Goal: Entertainment & Leisure: Consume media (video, audio)

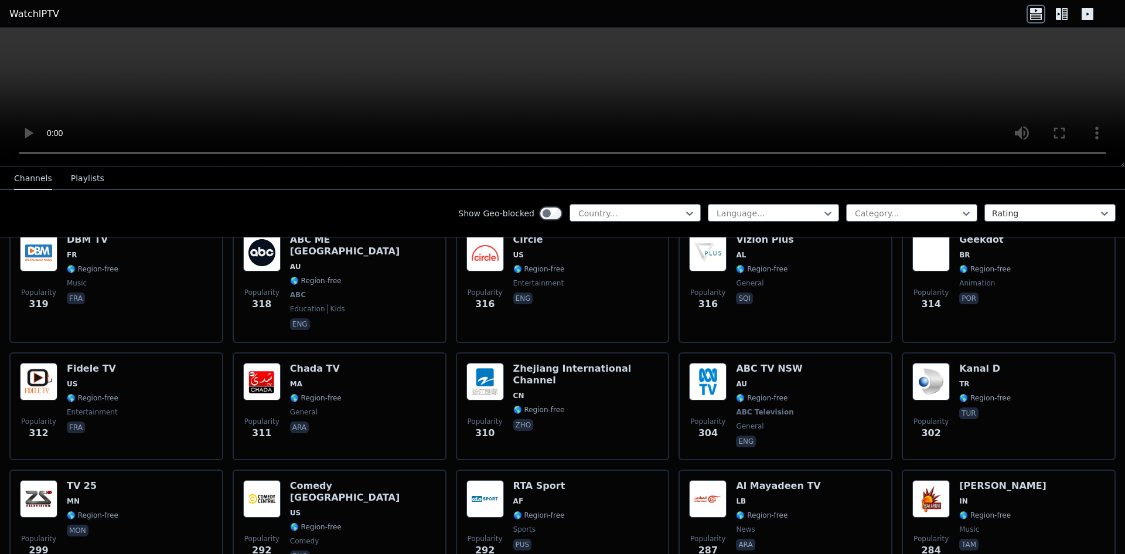
scroll to position [5687, 0]
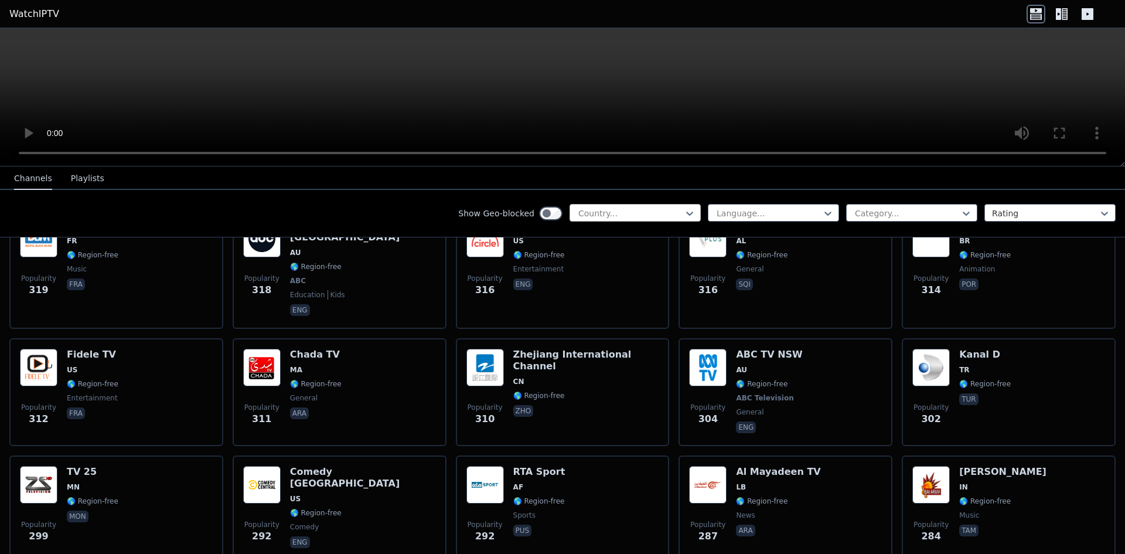
click at [644, 206] on div "Country..." at bounding box center [635, 213] width 131 height 18
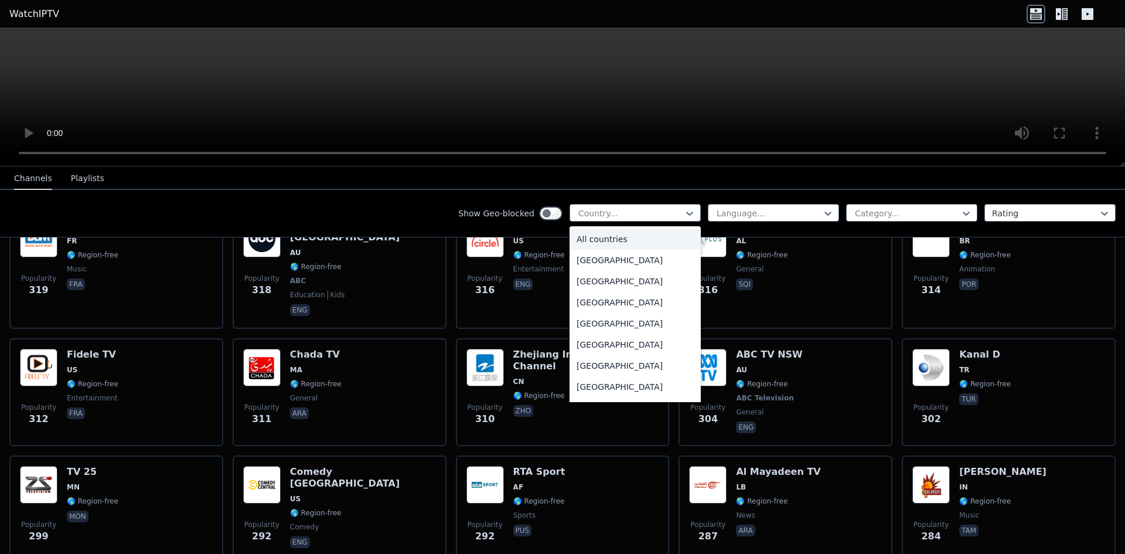
click at [700, 198] on div "Show Geo-blocked 206 results available. Use Up and Down to choose options, pres…" at bounding box center [562, 213] width 1125 height 47
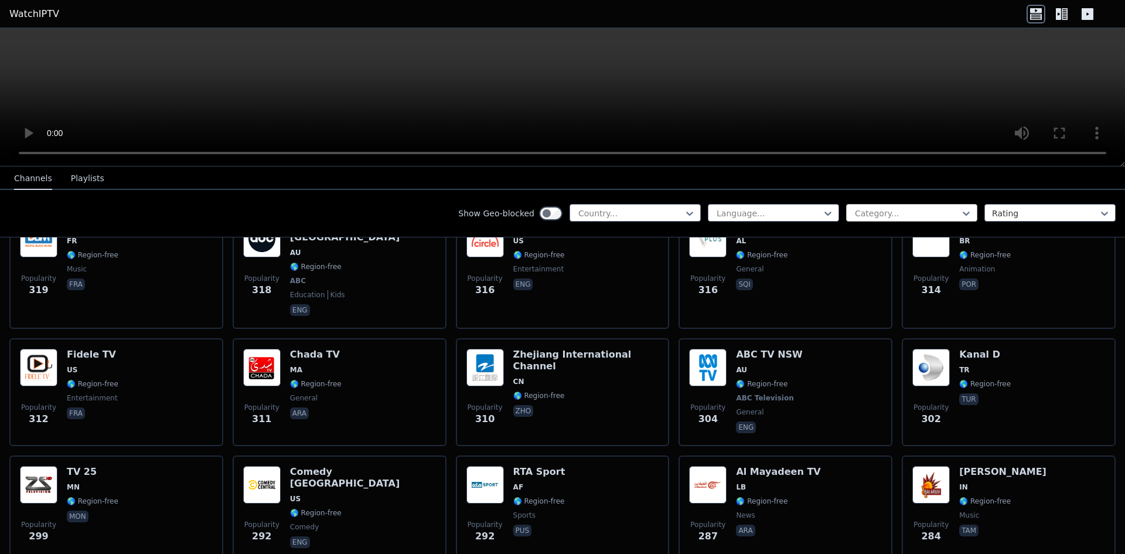
click at [854, 212] on div at bounding box center [907, 213] width 107 height 12
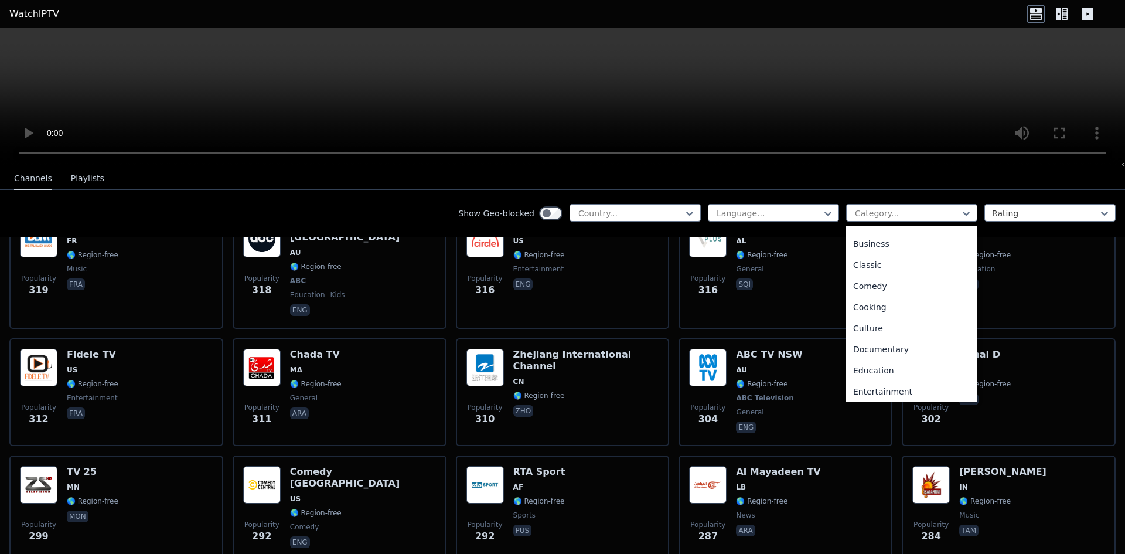
scroll to position [63, 0]
click at [875, 346] on div "Documentary" at bounding box center [911, 344] width 131 height 21
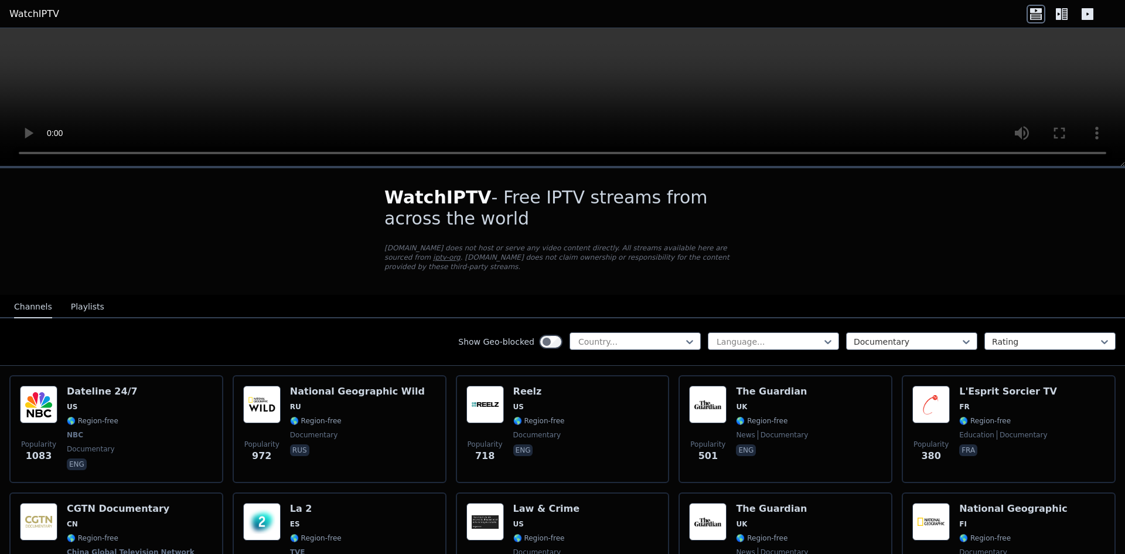
click at [71, 298] on button "Playlists" at bounding box center [87, 307] width 33 height 22
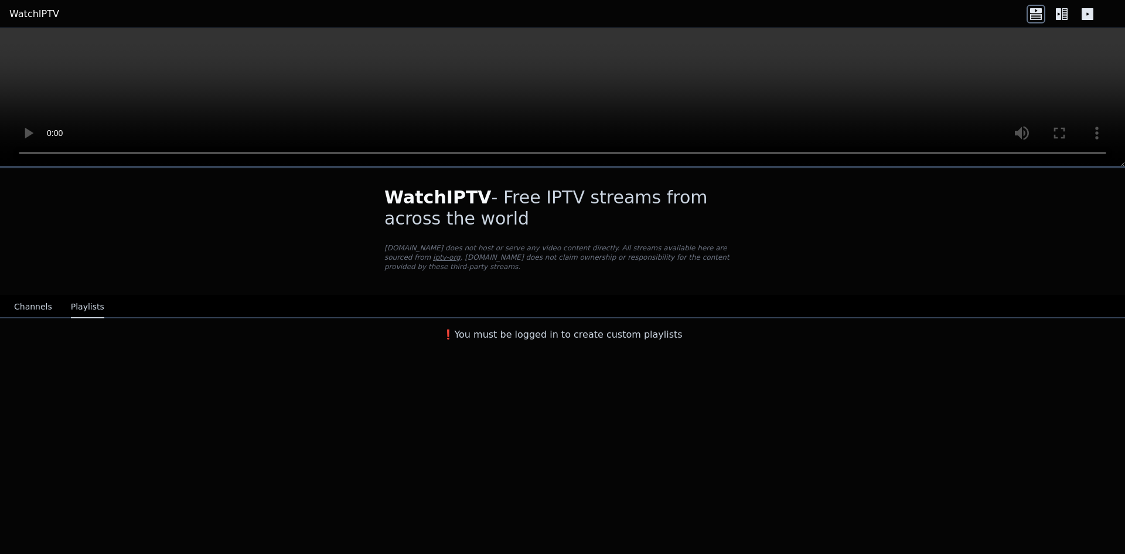
click at [19, 297] on button "Channels" at bounding box center [33, 307] width 38 height 22
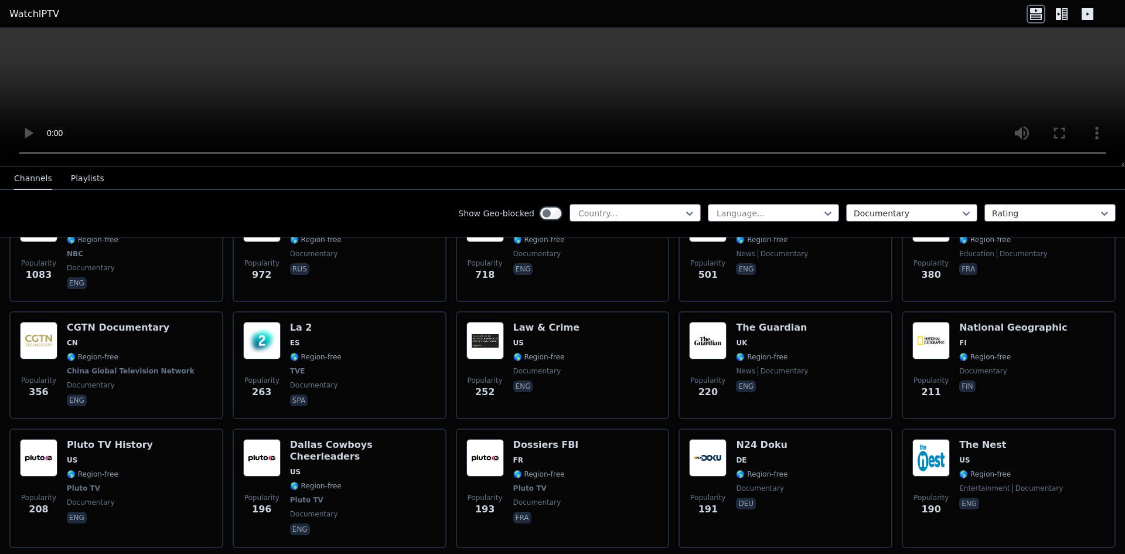
scroll to position [209, 0]
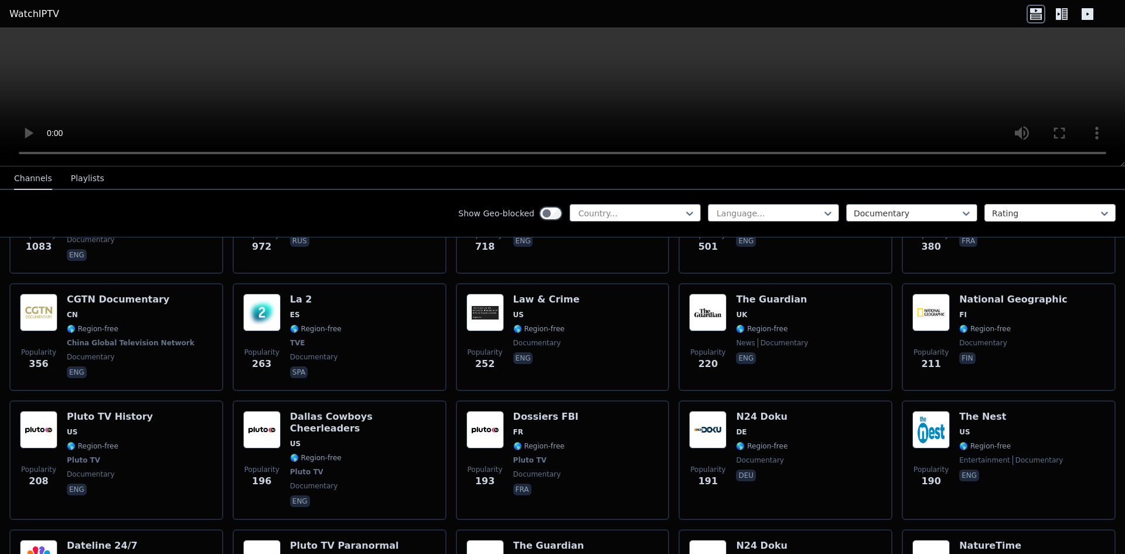
click at [997, 210] on div at bounding box center [1045, 213] width 107 height 12
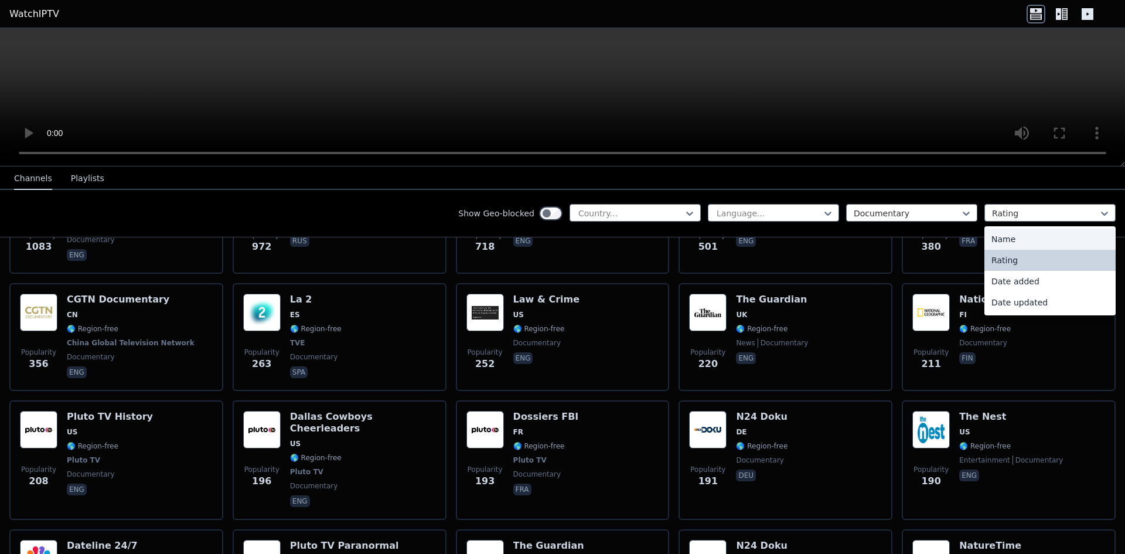
click at [1001, 239] on div "Name" at bounding box center [1050, 239] width 131 height 21
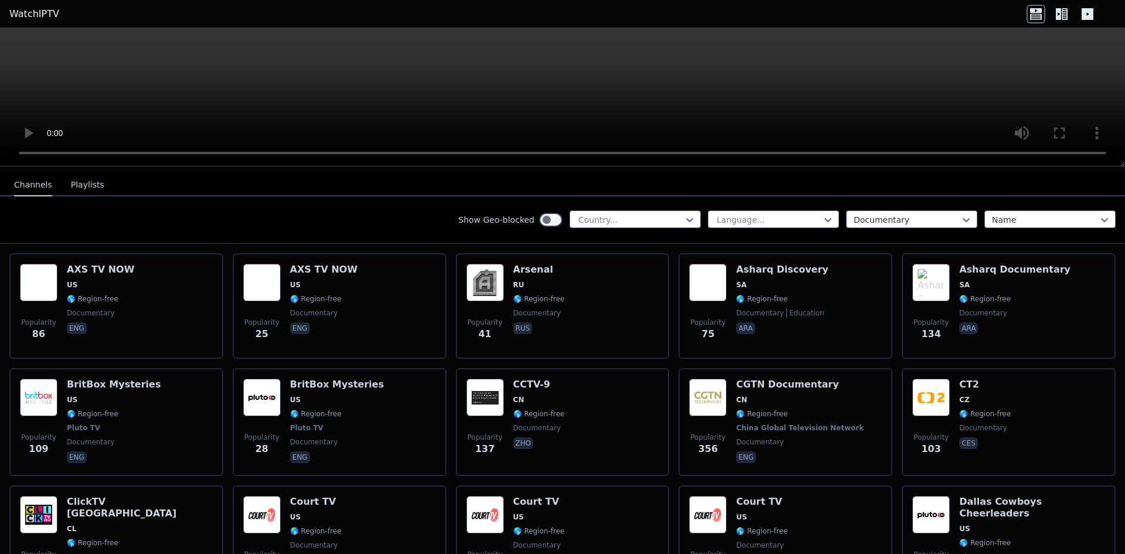
scroll to position [123, 0]
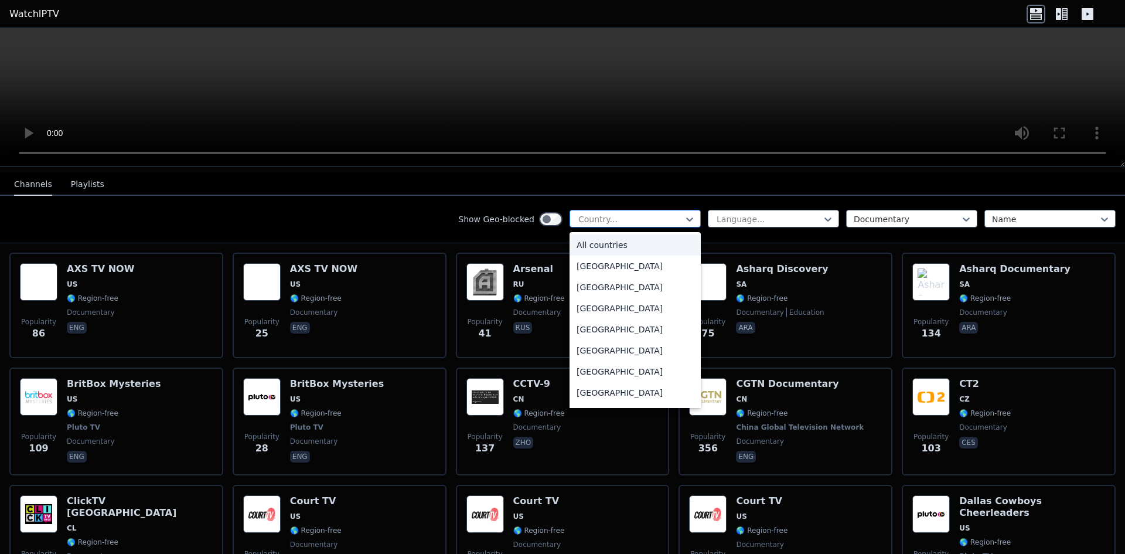
click at [658, 215] on div at bounding box center [630, 219] width 107 height 12
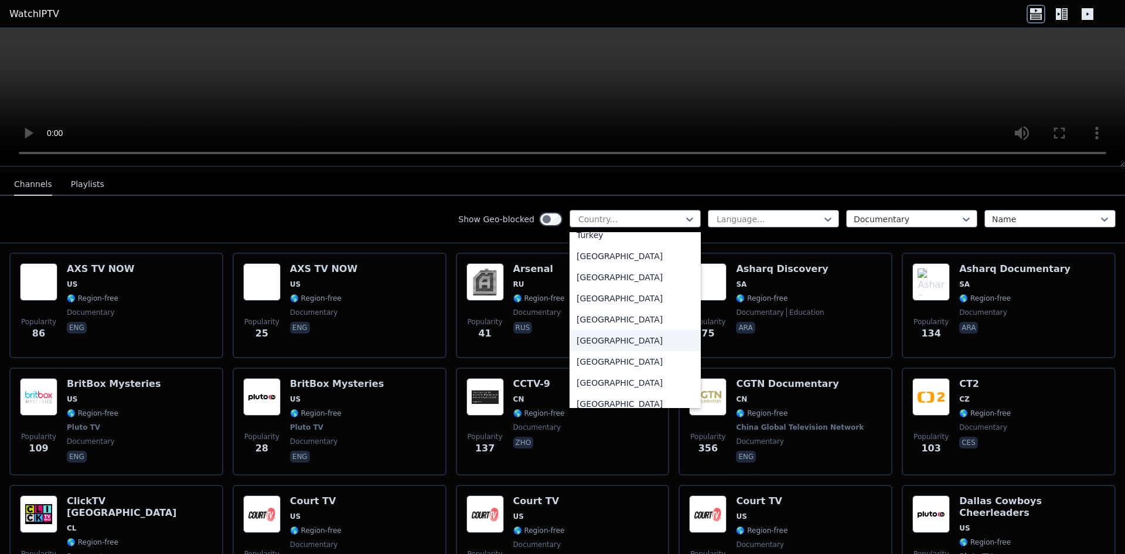
click at [626, 334] on div "[GEOGRAPHIC_DATA]" at bounding box center [635, 340] width 131 height 21
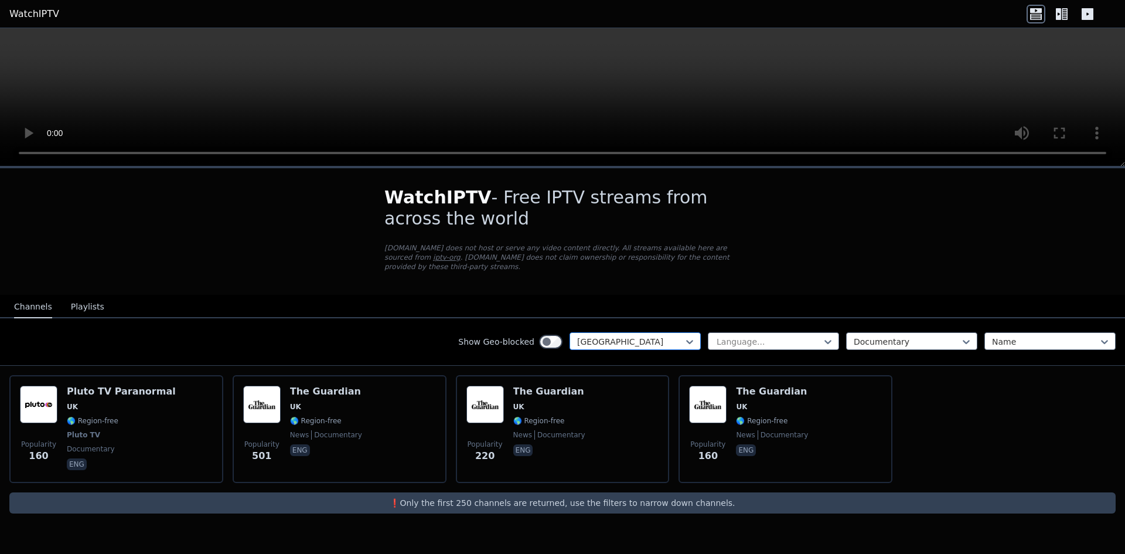
click at [678, 336] on div at bounding box center [630, 342] width 107 height 12
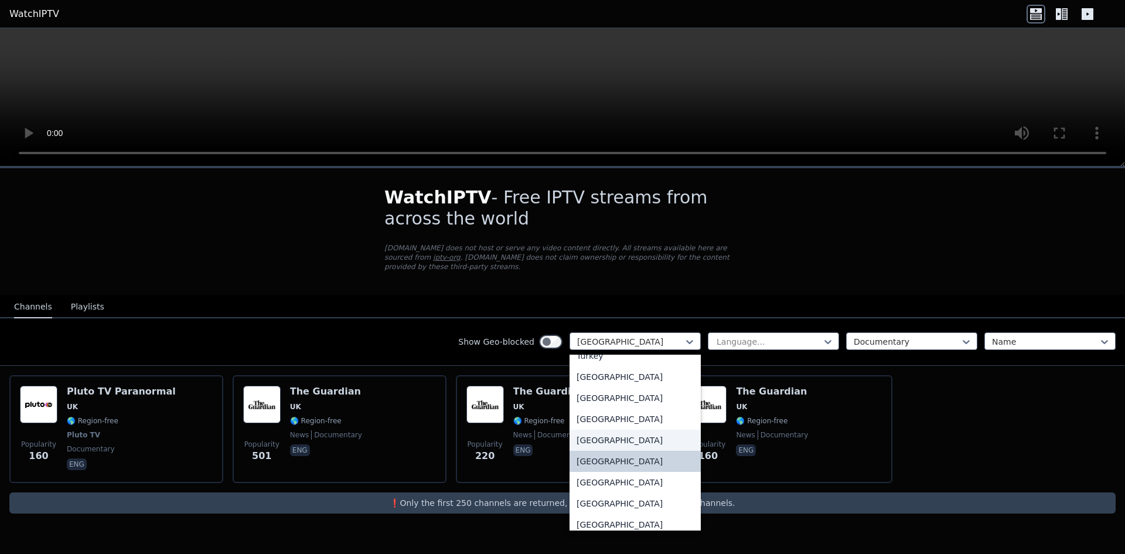
scroll to position [4056, 0]
click at [642, 449] on div "[GEOGRAPHIC_DATA]" at bounding box center [635, 459] width 131 height 21
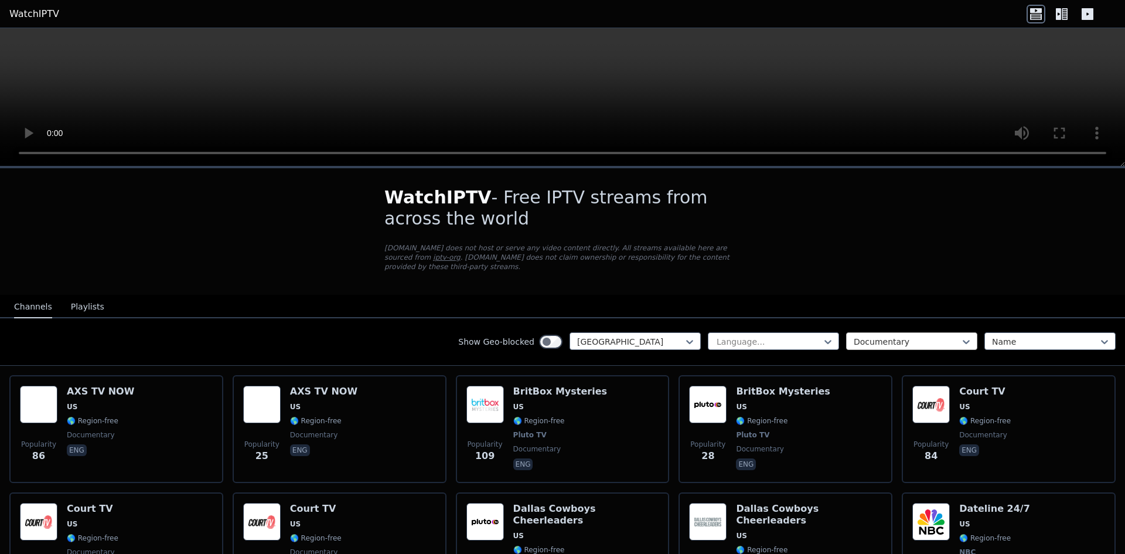
click at [894, 336] on div at bounding box center [907, 342] width 107 height 12
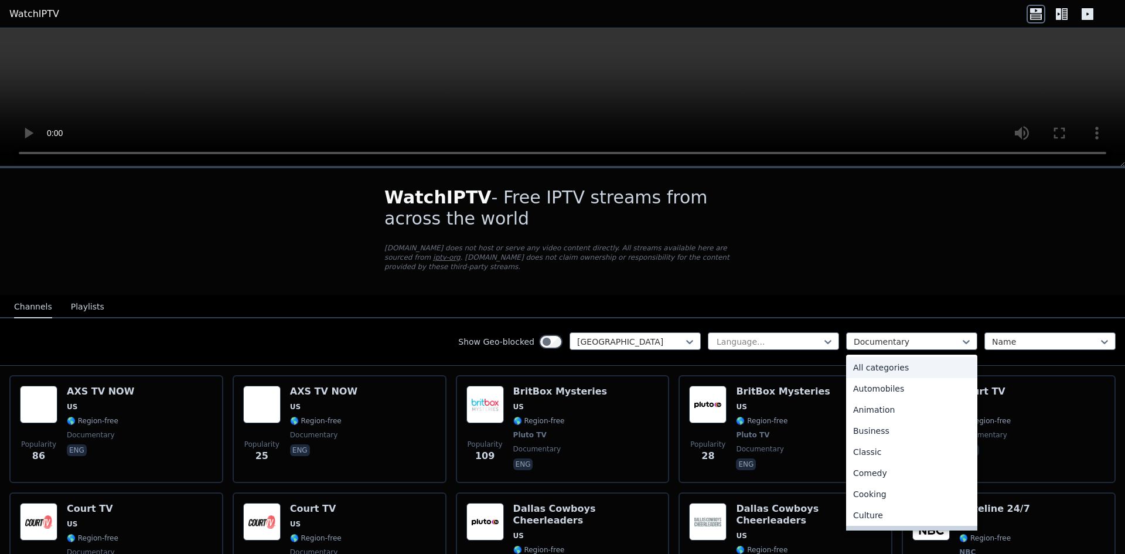
click at [889, 365] on div "All categories" at bounding box center [911, 367] width 131 height 21
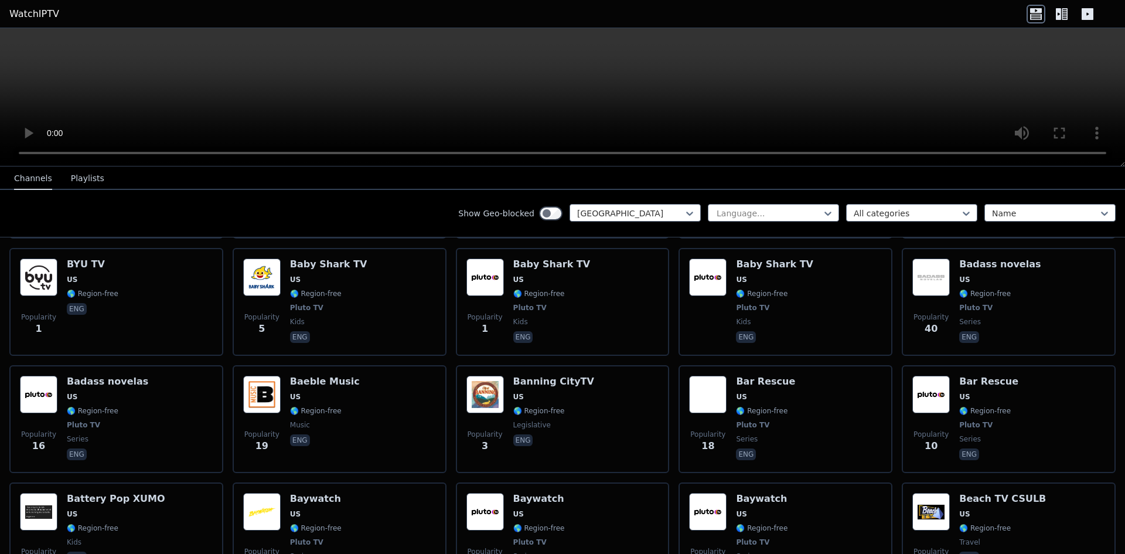
scroll to position [3574, 0]
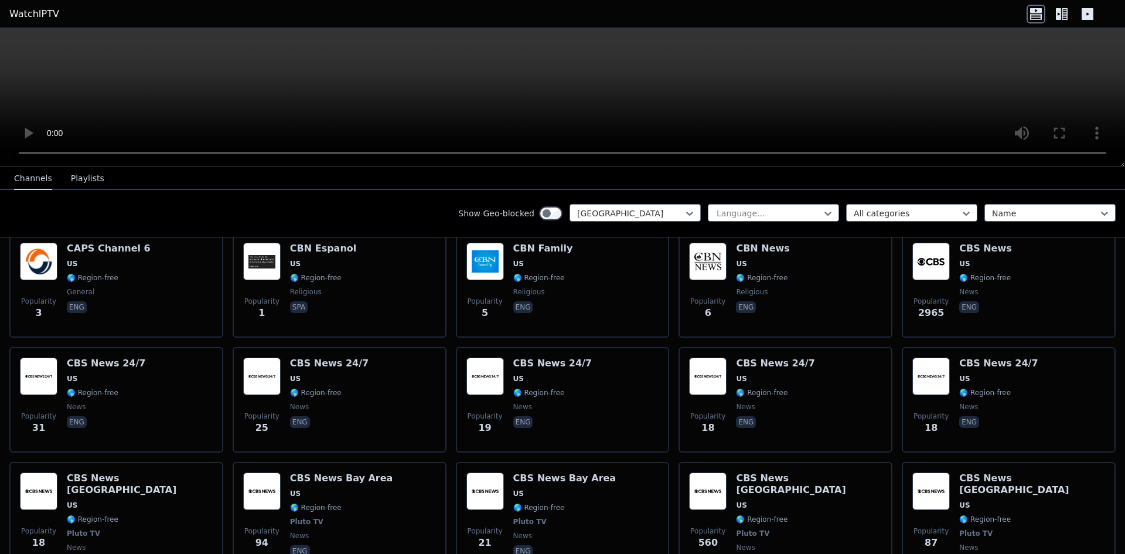
scroll to position [5671, 0]
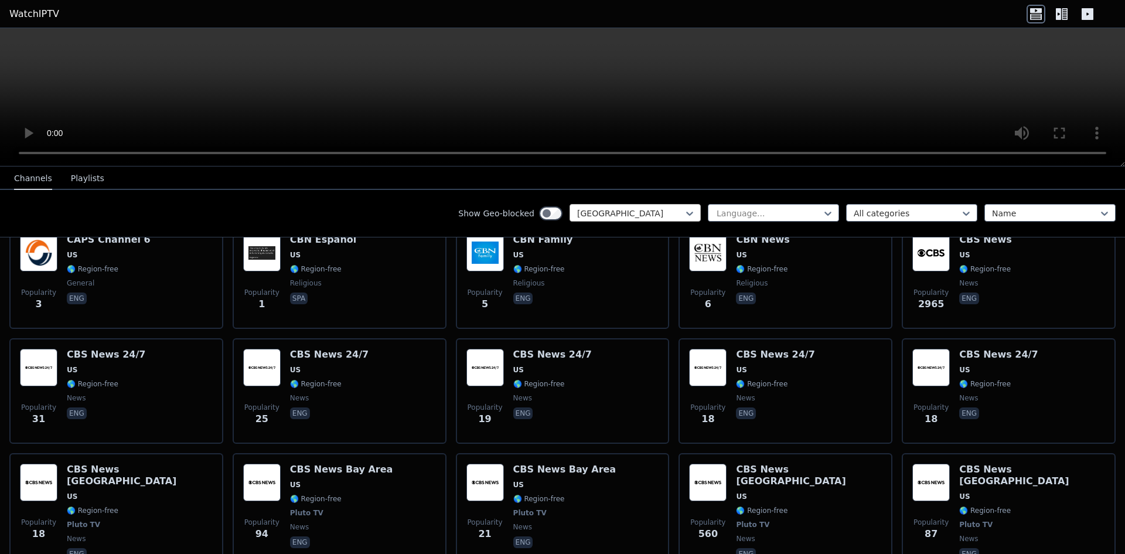
click at [654, 206] on div "[GEOGRAPHIC_DATA]" at bounding box center [635, 213] width 131 height 18
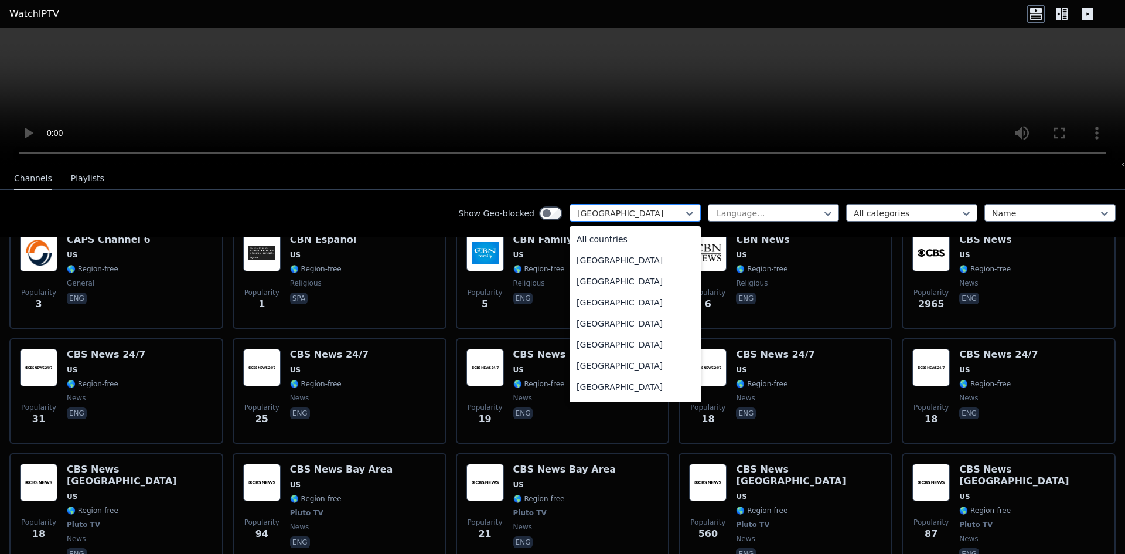
scroll to position [4002, 0]
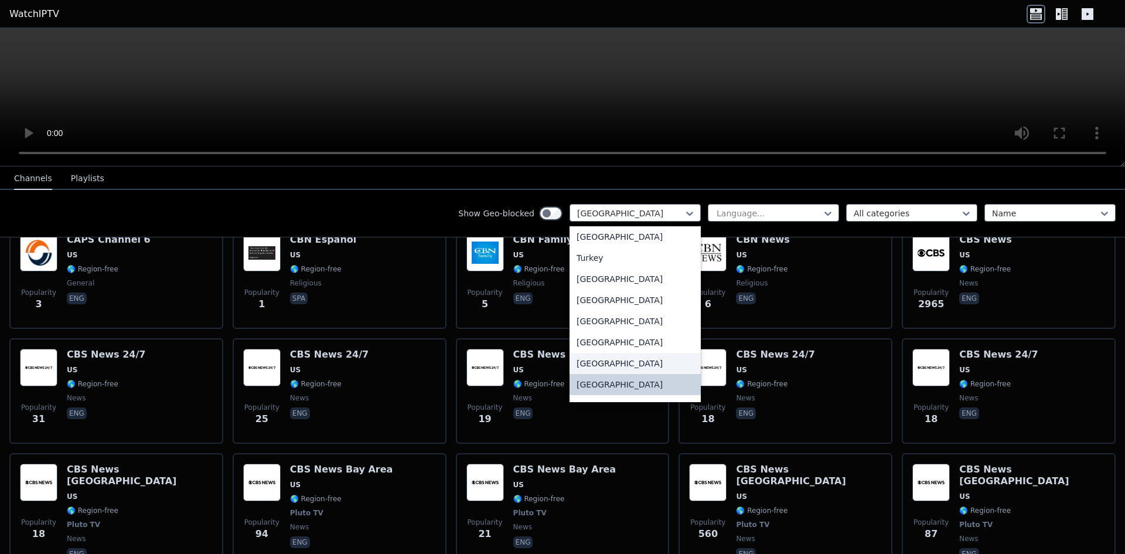
click at [639, 358] on div "[GEOGRAPHIC_DATA]" at bounding box center [635, 363] width 131 height 21
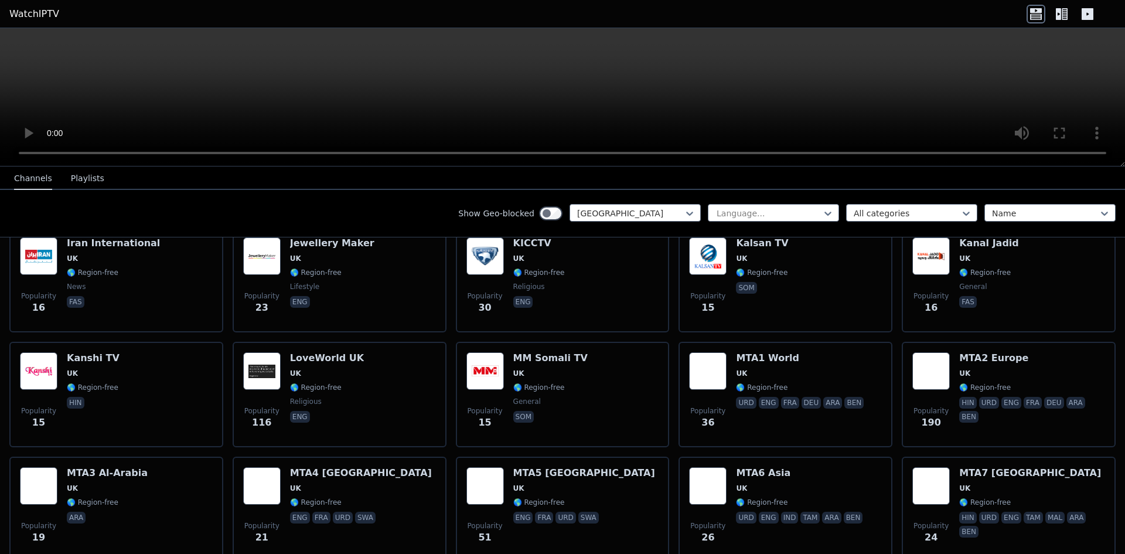
scroll to position [807, 0]
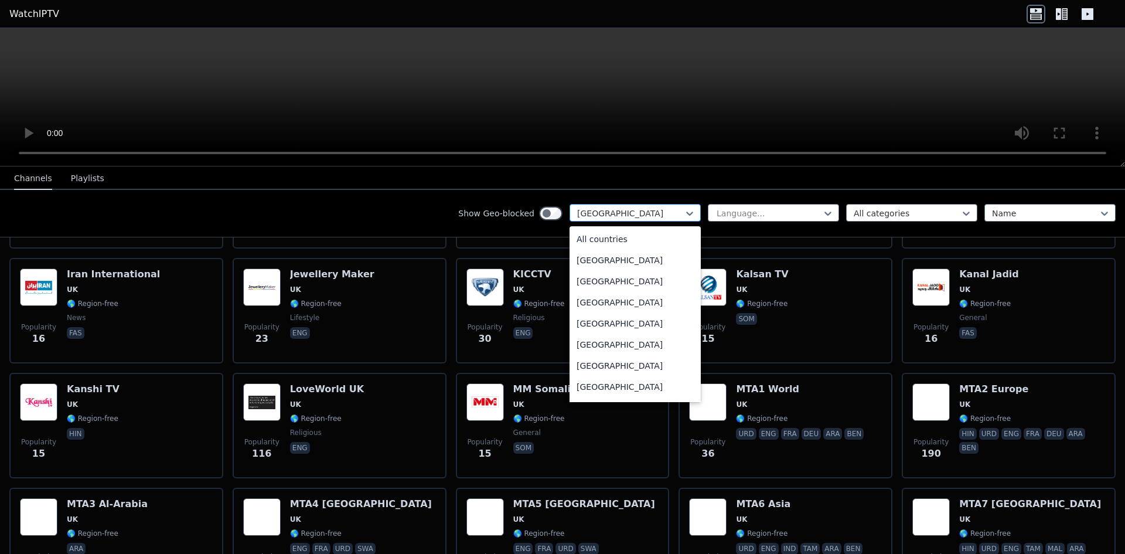
click at [662, 216] on div at bounding box center [630, 213] width 107 height 12
click at [644, 361] on div "[GEOGRAPHIC_DATA]" at bounding box center [635, 363] width 131 height 21
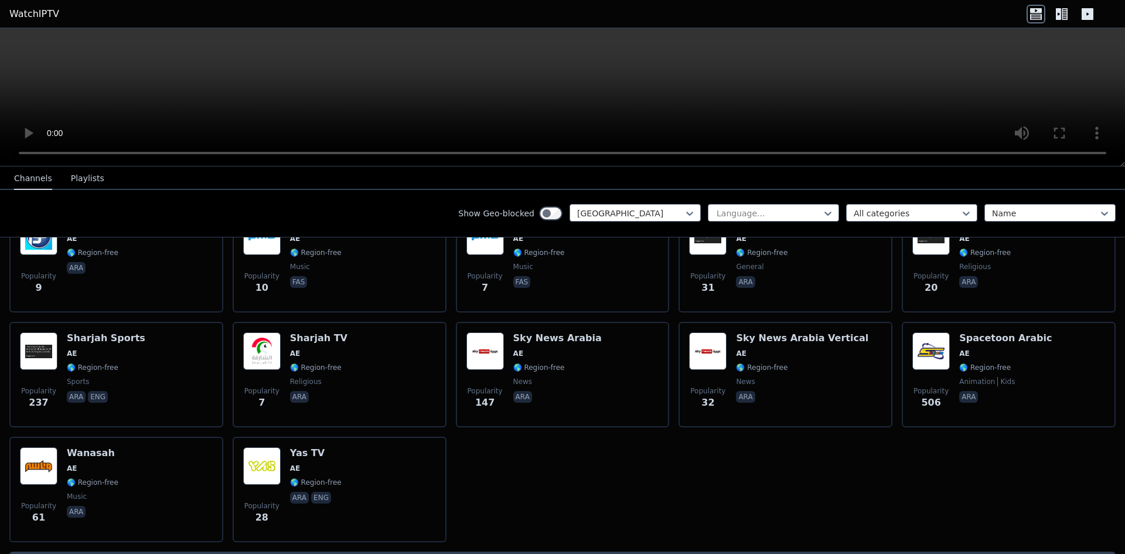
scroll to position [1190, 0]
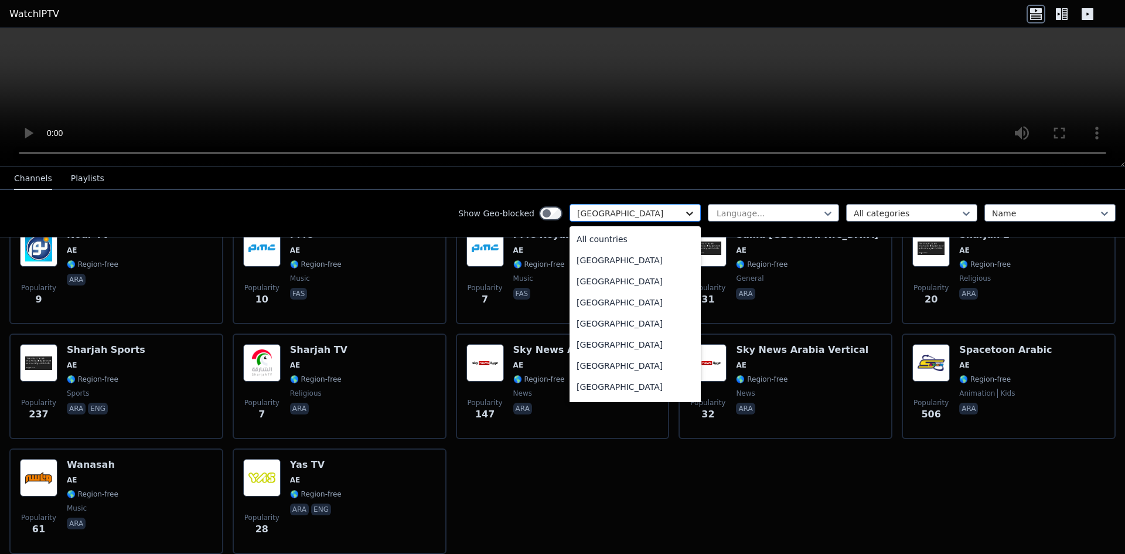
click at [686, 213] on icon at bounding box center [689, 214] width 7 height 4
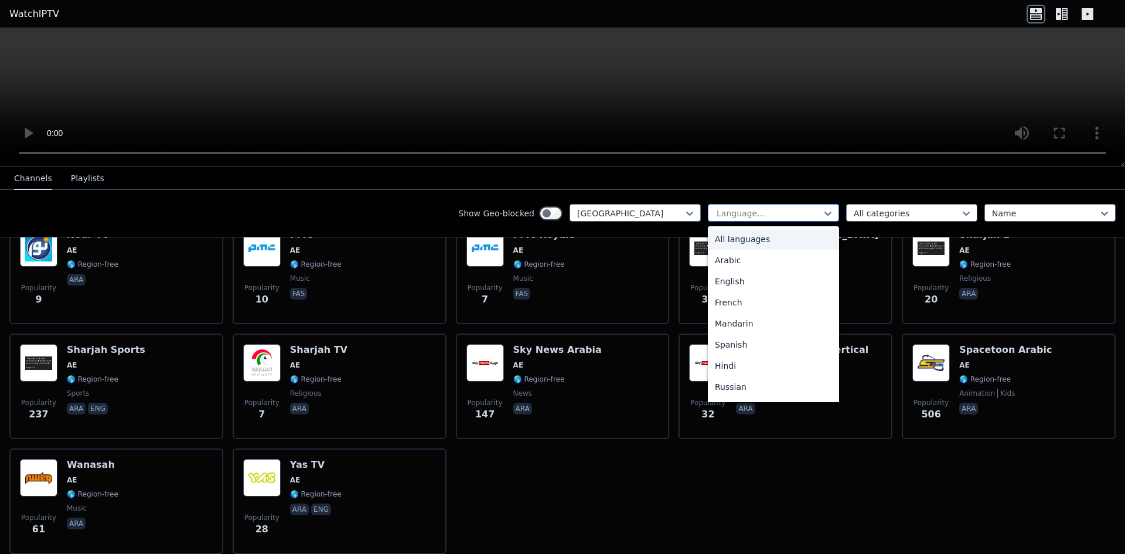
click at [740, 215] on div at bounding box center [769, 213] width 107 height 12
click at [753, 284] on div "English" at bounding box center [773, 281] width 131 height 21
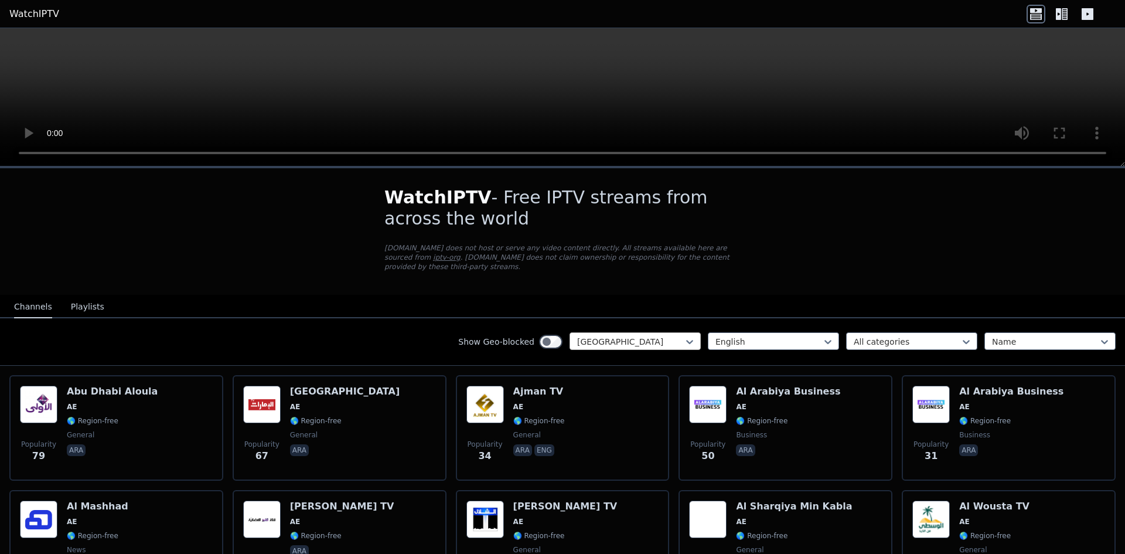
click at [651, 212] on h1 "WatchIPTV - Free IPTV streams from across the world" at bounding box center [563, 208] width 356 height 42
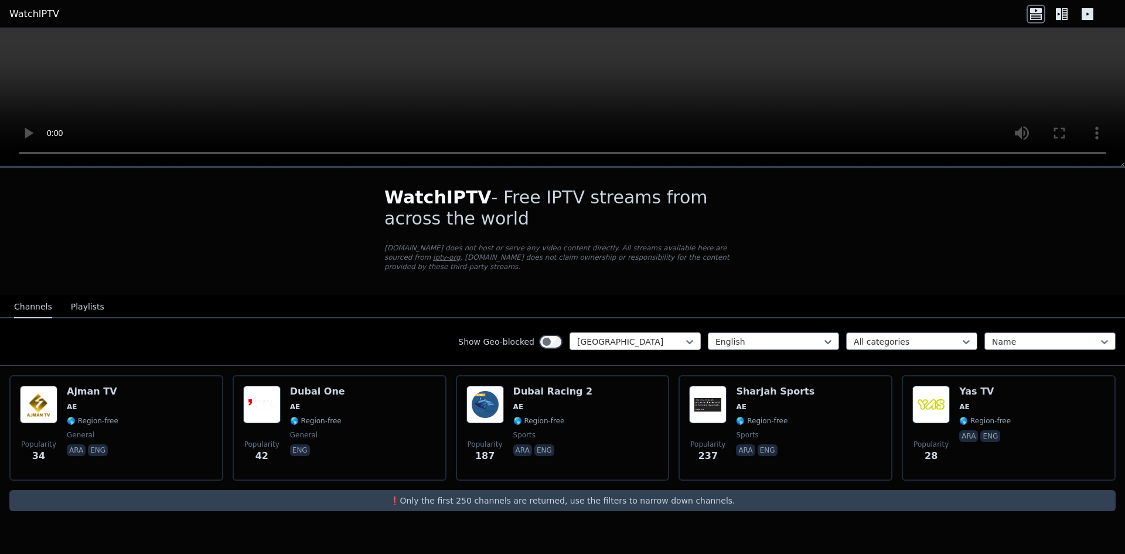
click at [649, 336] on div at bounding box center [630, 342] width 107 height 12
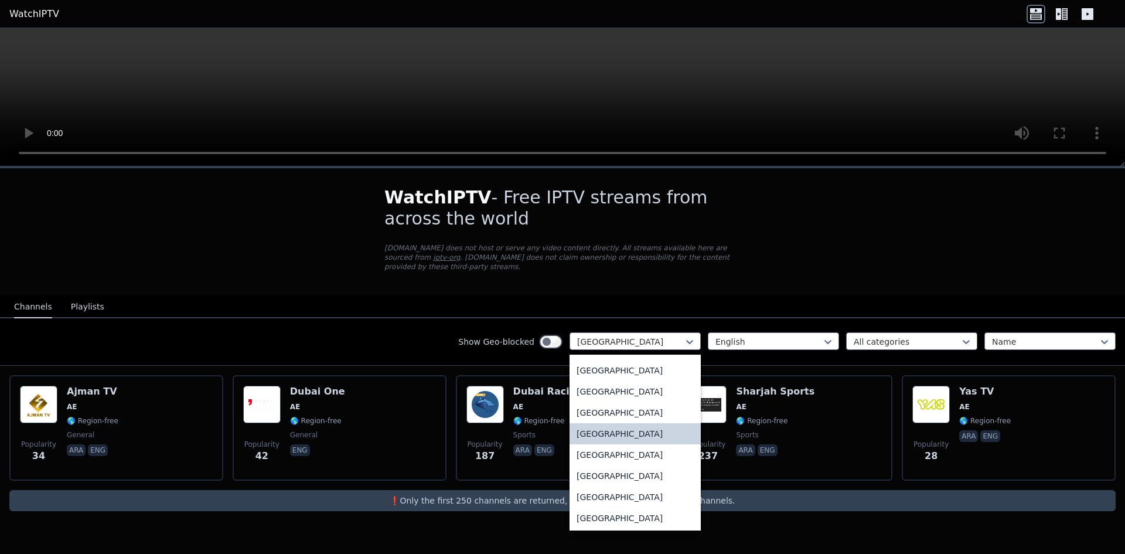
scroll to position [4040, 0]
click at [642, 465] on div "[GEOGRAPHIC_DATA]" at bounding box center [635, 475] width 131 height 21
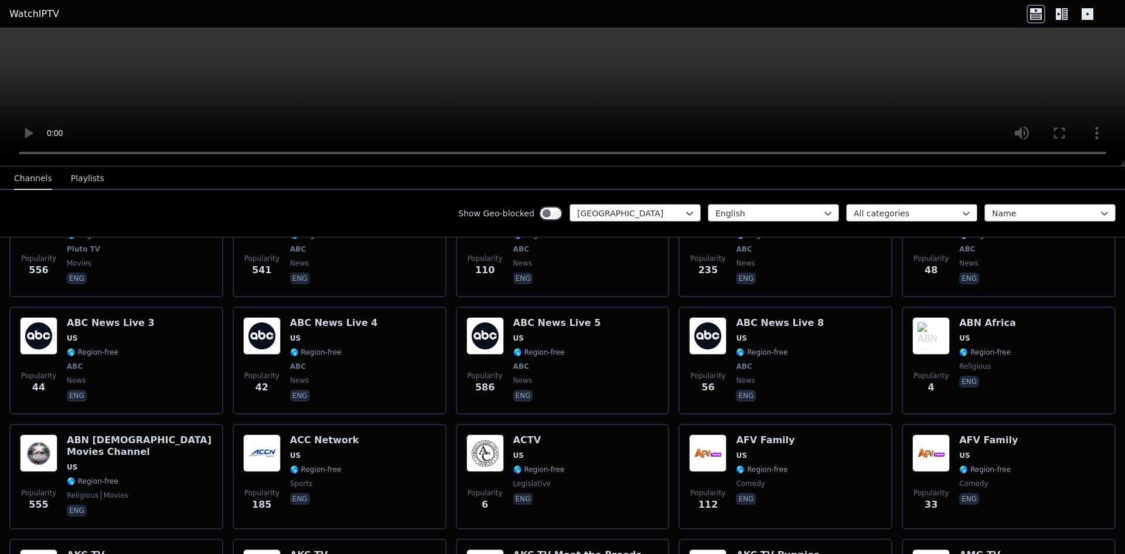
scroll to position [690, 0]
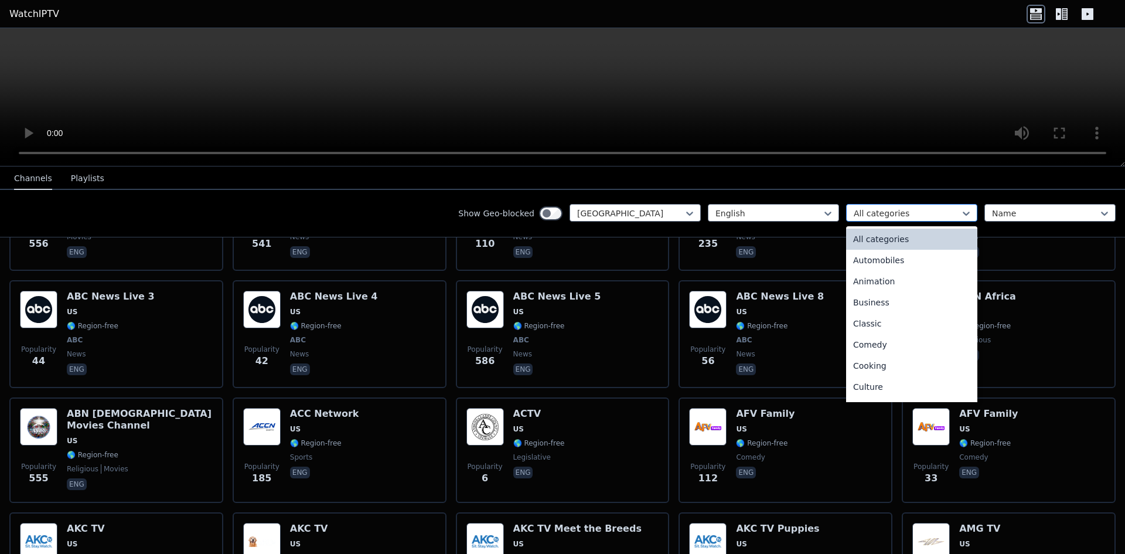
click at [881, 209] on div at bounding box center [907, 213] width 107 height 12
click at [902, 363] on div "Documentary" at bounding box center [911, 361] width 131 height 21
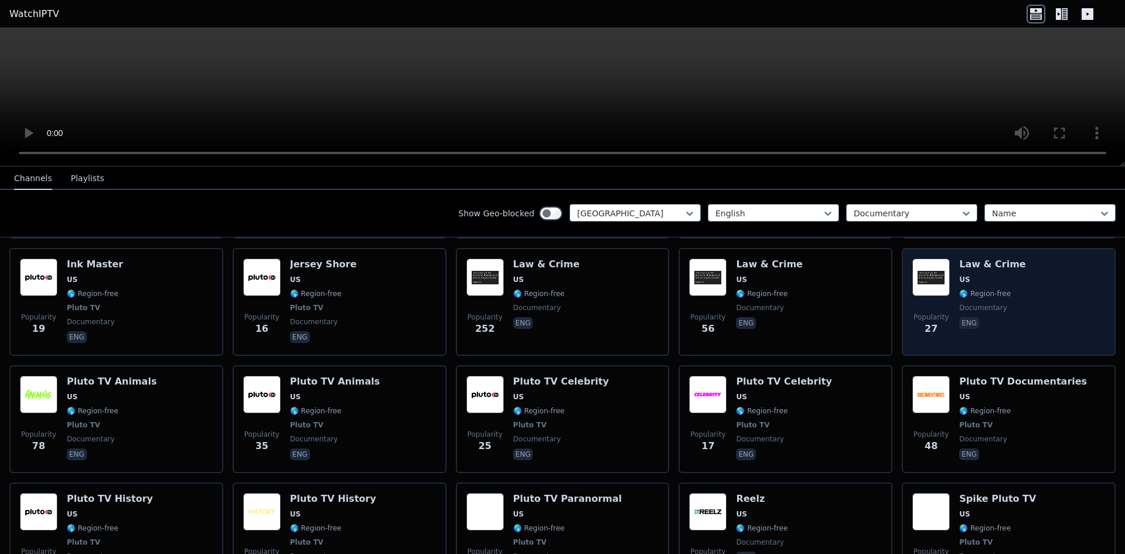
scroll to position [487, 0]
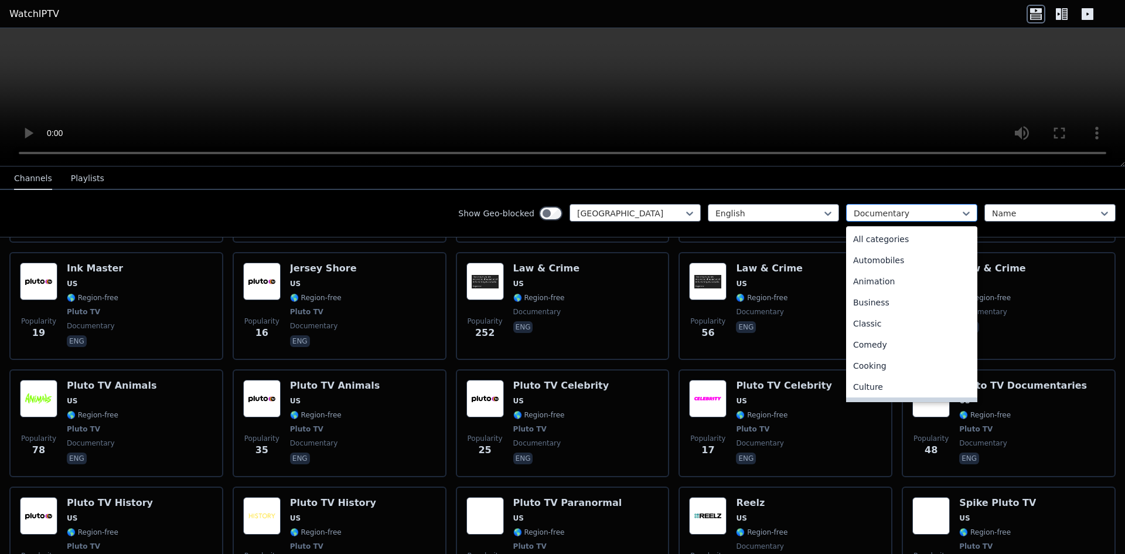
click at [885, 211] on div at bounding box center [907, 213] width 107 height 12
click at [879, 280] on div "Business" at bounding box center [911, 278] width 131 height 21
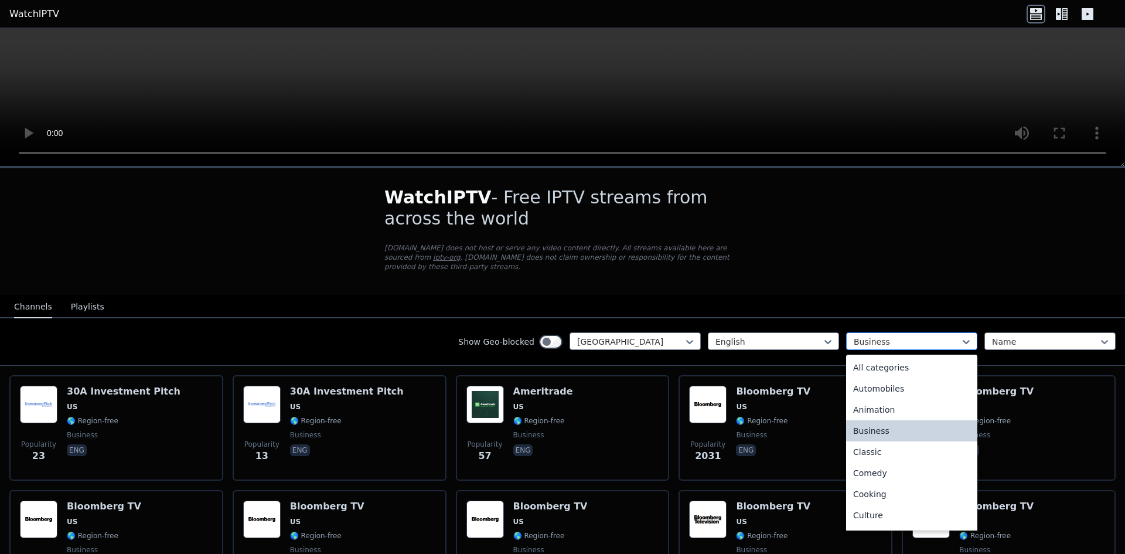
click at [909, 336] on div at bounding box center [907, 342] width 107 height 12
click at [886, 402] on div "Animation" at bounding box center [911, 409] width 131 height 21
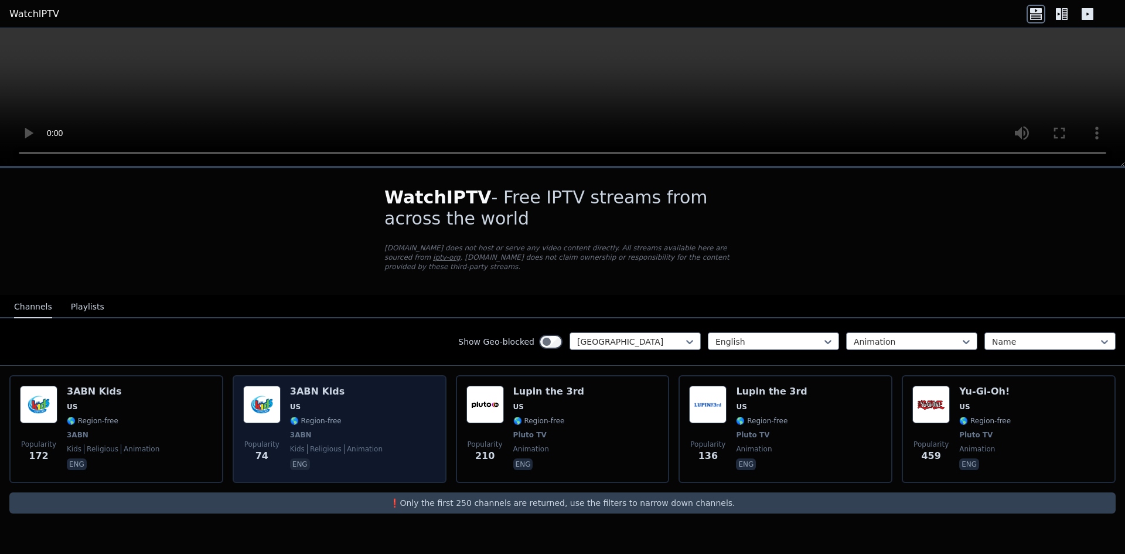
click at [308, 402] on span "US" at bounding box center [336, 406] width 93 height 9
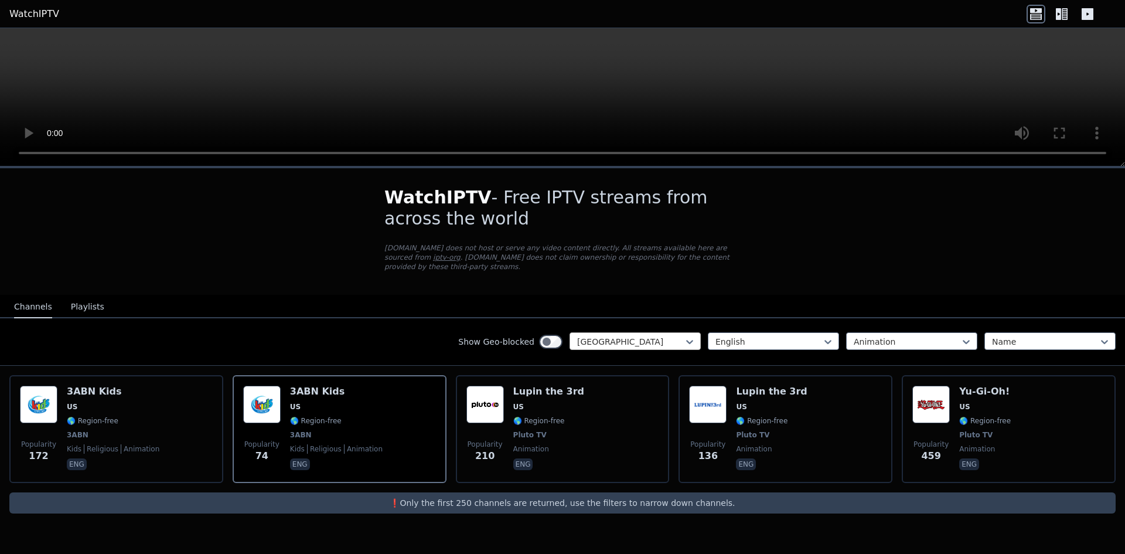
click at [679, 336] on div at bounding box center [630, 342] width 107 height 12
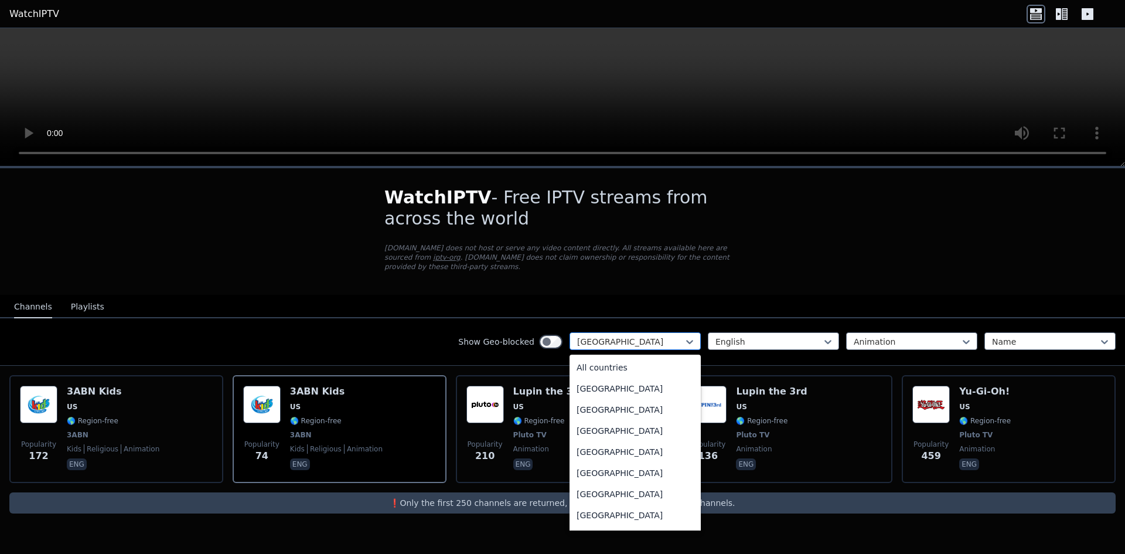
scroll to position [4002, 0]
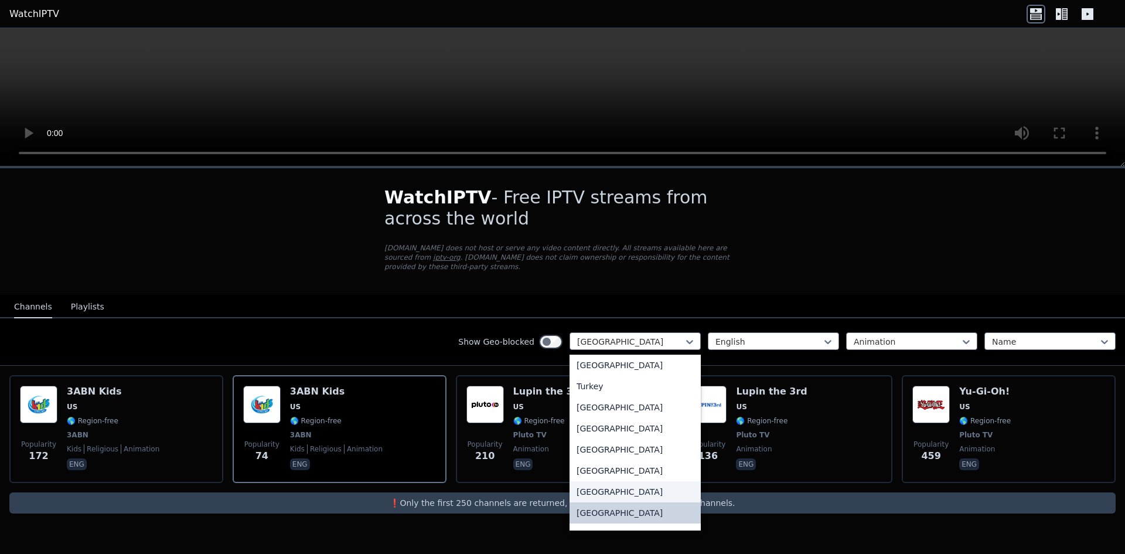
click at [613, 482] on div "[GEOGRAPHIC_DATA]" at bounding box center [635, 491] width 131 height 21
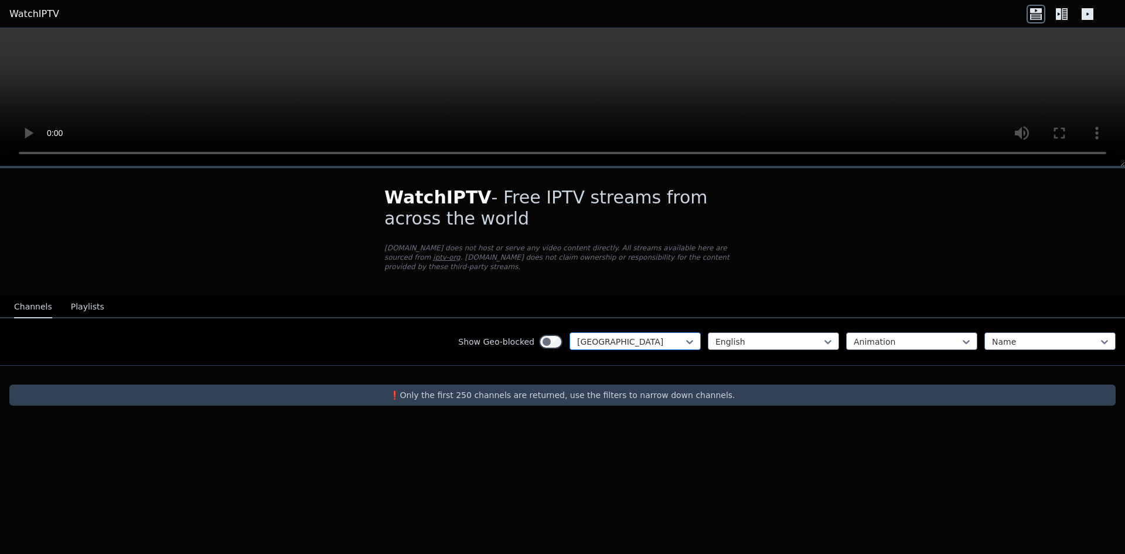
click at [608, 336] on div at bounding box center [630, 342] width 107 height 12
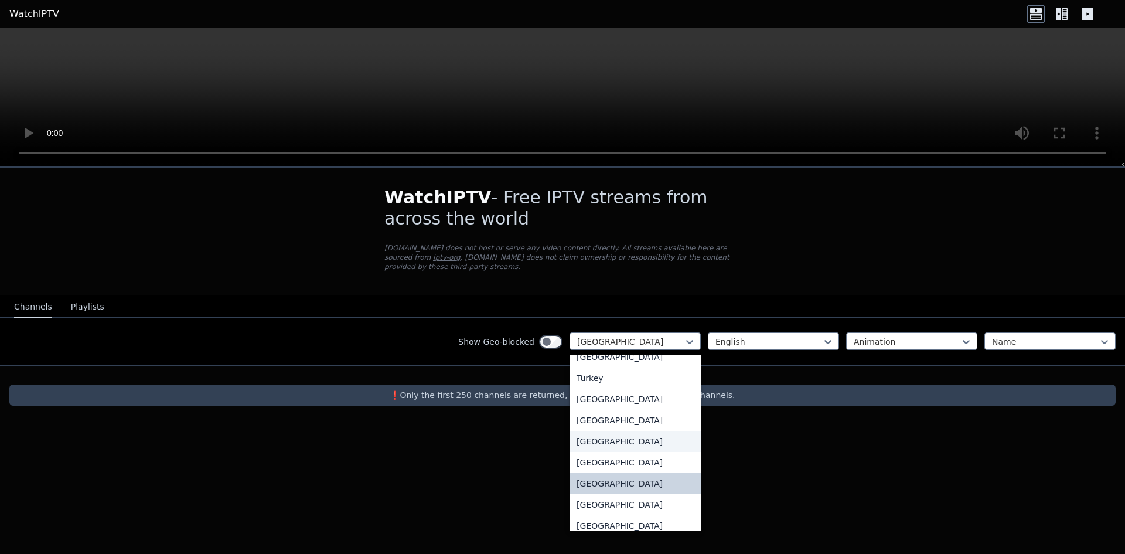
scroll to position [4017, 0]
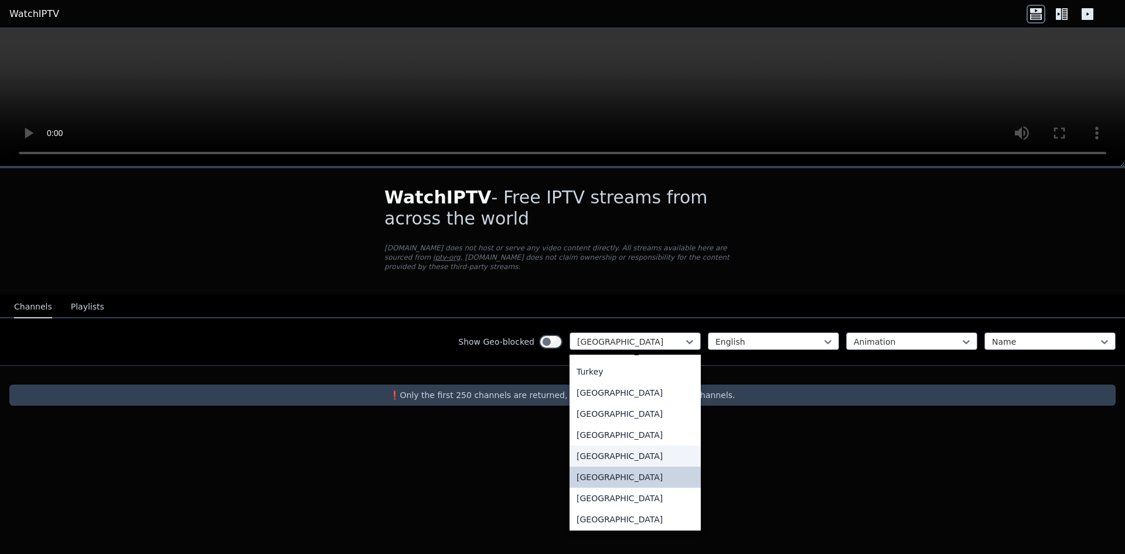
click at [623, 446] on div "[GEOGRAPHIC_DATA]" at bounding box center [635, 455] width 131 height 21
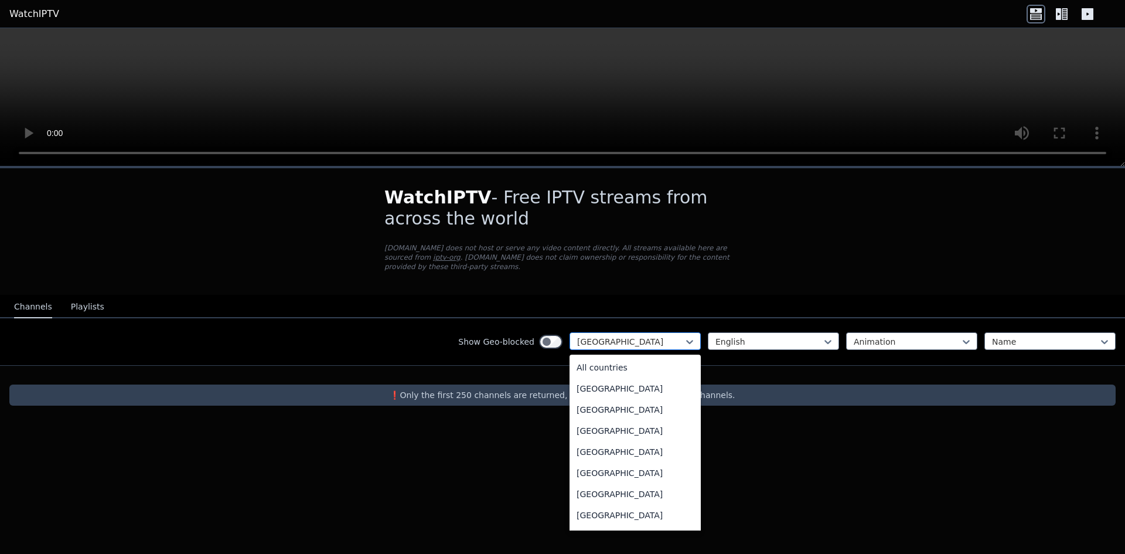
click at [617, 336] on div at bounding box center [630, 342] width 107 height 12
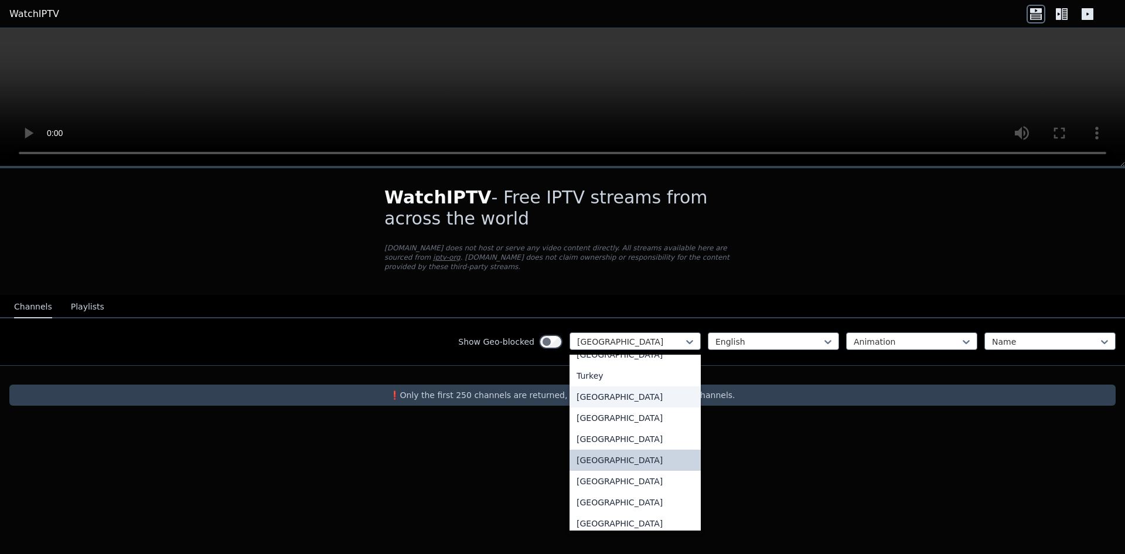
scroll to position [4017, 0]
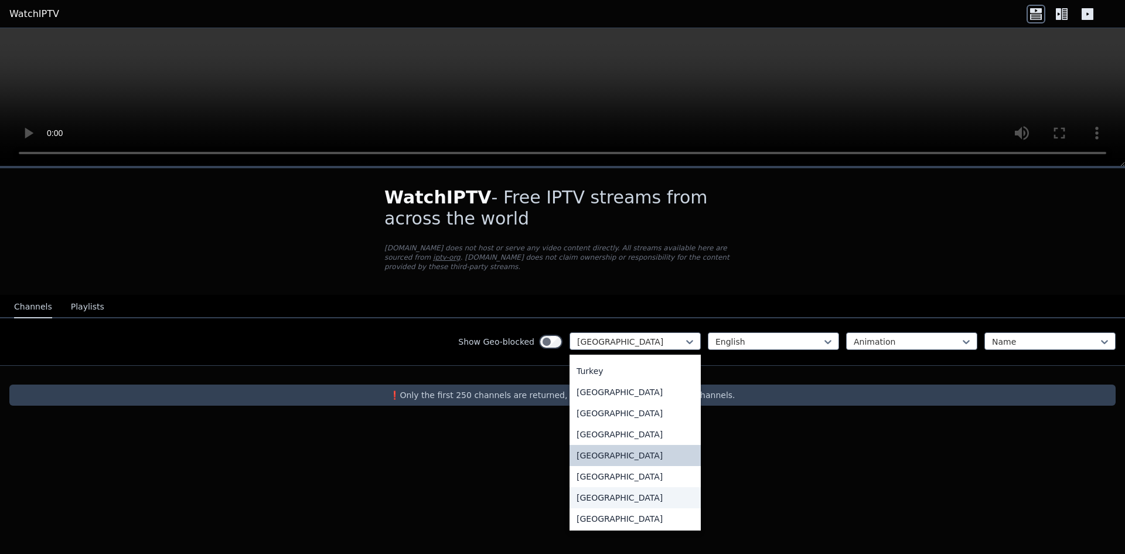
click at [628, 487] on div "[GEOGRAPHIC_DATA]" at bounding box center [635, 497] width 131 height 21
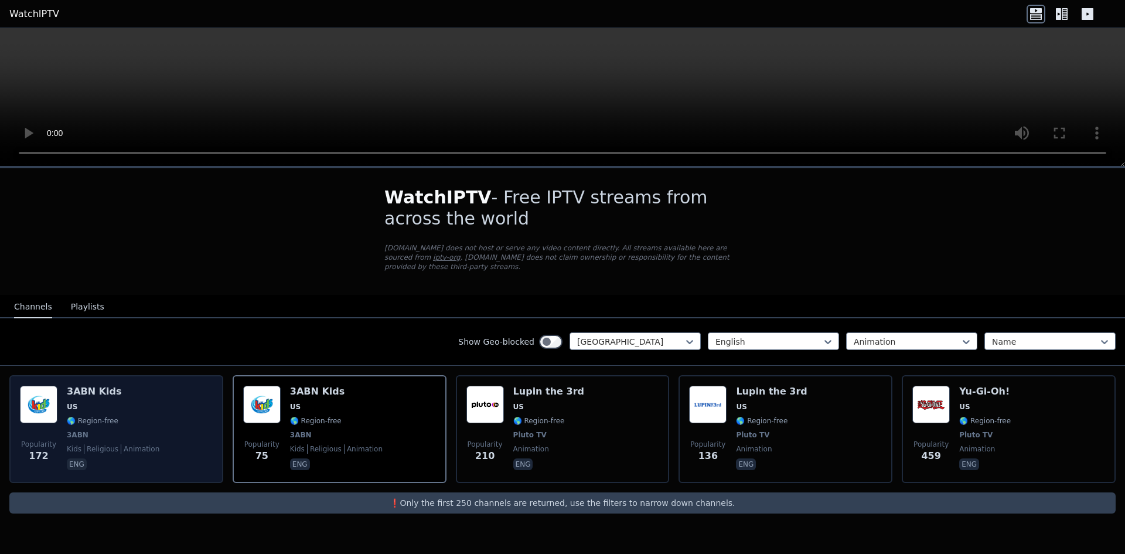
click at [116, 416] on span "🌎 Region-free" at bounding box center [113, 420] width 93 height 9
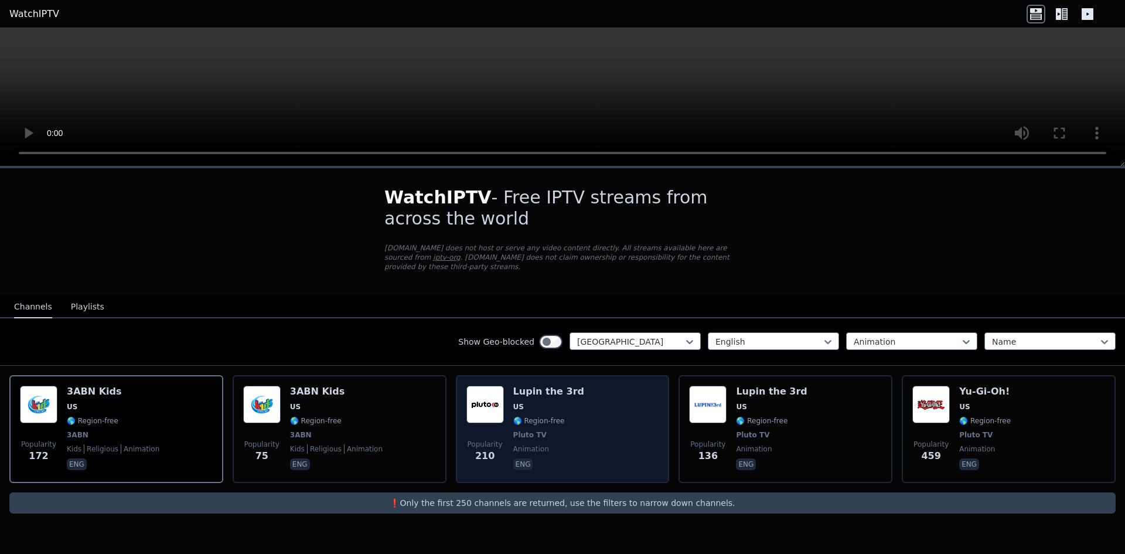
click at [577, 426] on div "Popularity 210 Lupin the 3rd US 🌎 Region-free Pluto TV animation eng" at bounding box center [563, 429] width 193 height 87
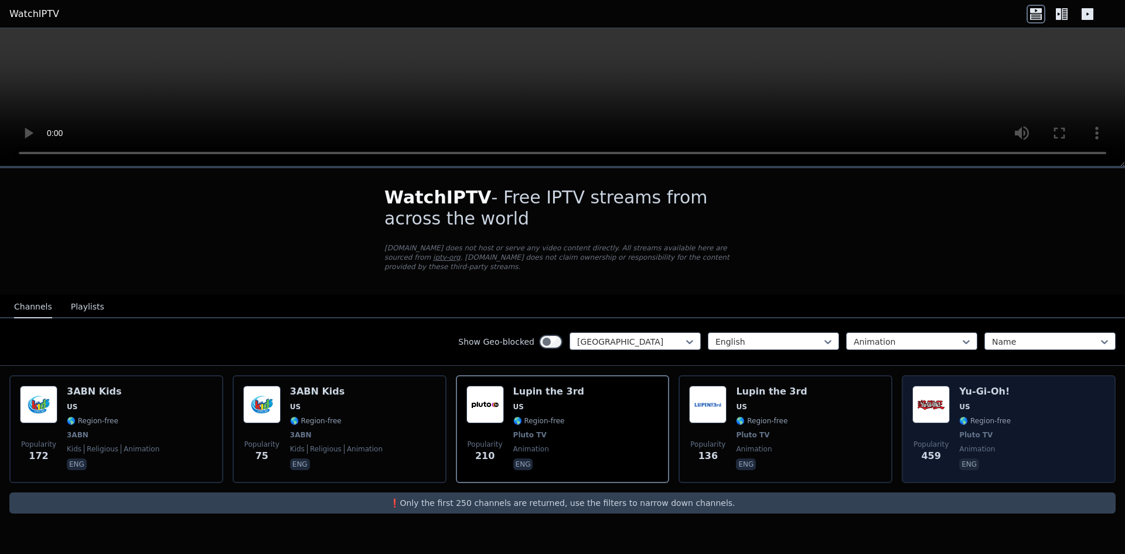
click at [938, 433] on span "Popularity 459" at bounding box center [932, 452] width 38 height 38
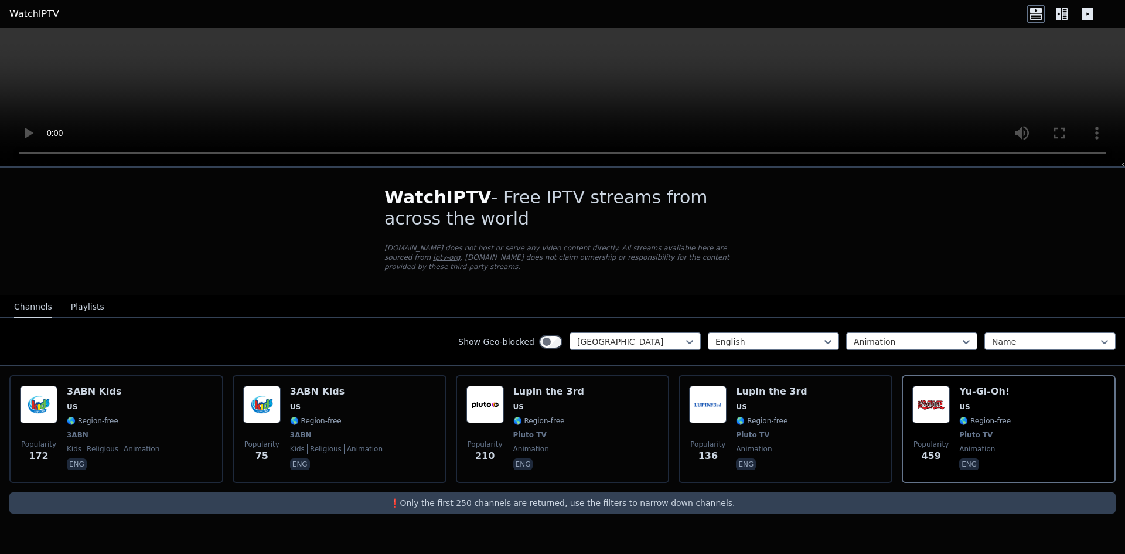
click at [73, 296] on button "Playlists" at bounding box center [87, 307] width 33 height 22
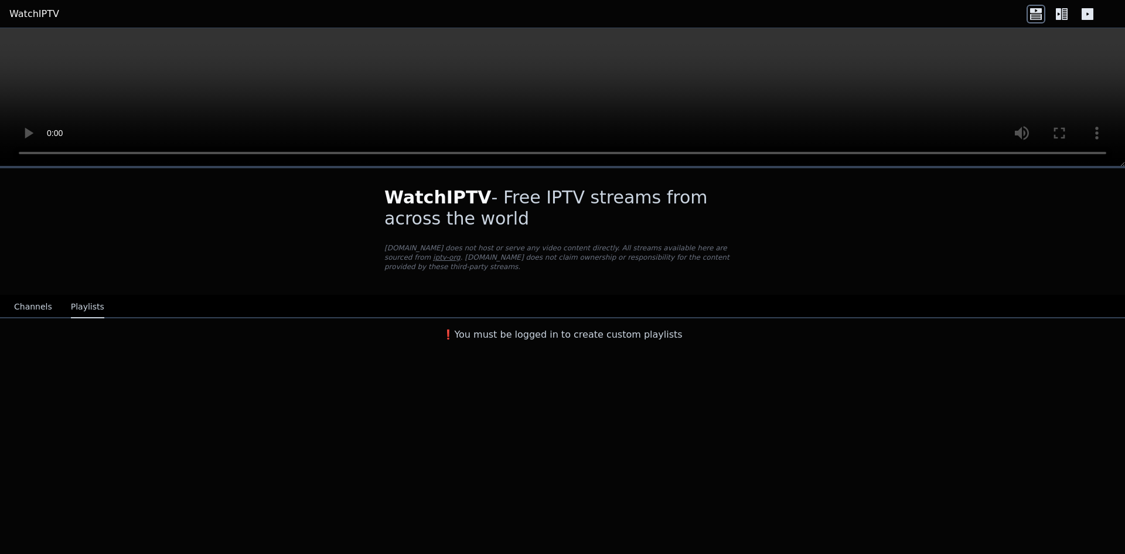
click at [30, 297] on button "Channels" at bounding box center [33, 307] width 38 height 22
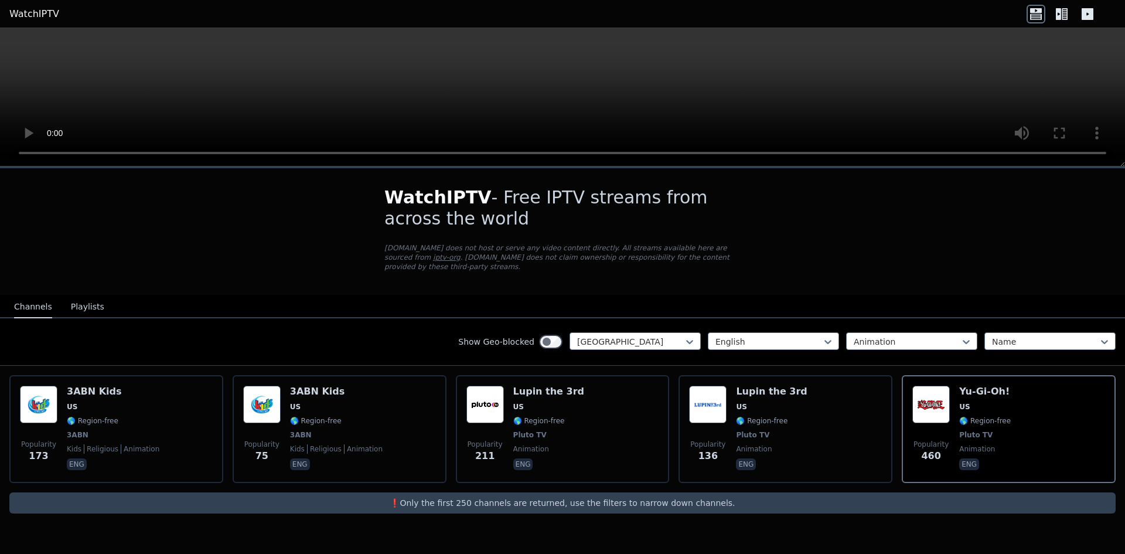
click at [73, 296] on button "Playlists" at bounding box center [87, 307] width 33 height 22
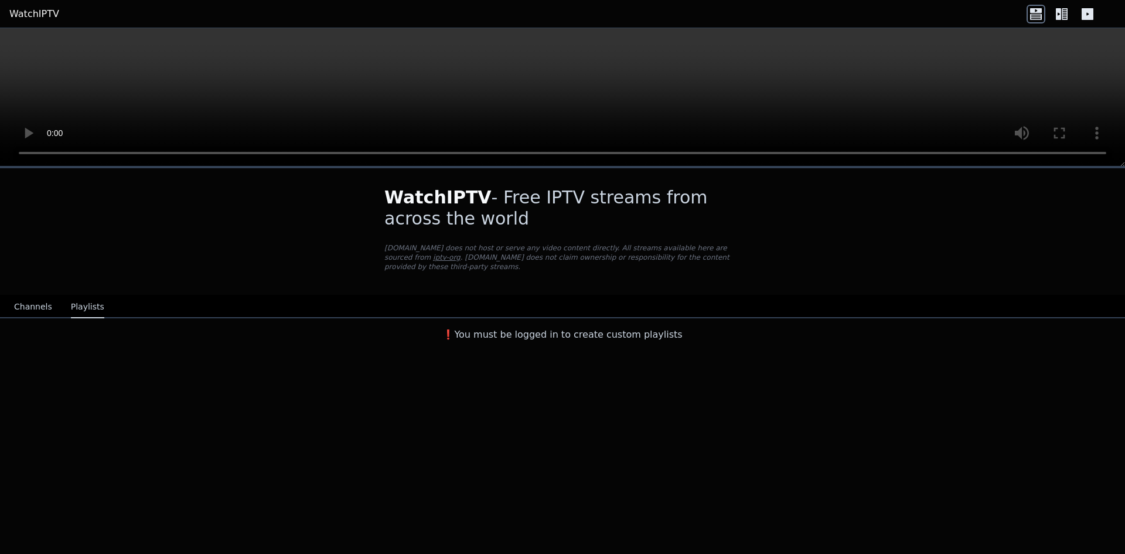
click at [38, 296] on button "Channels" at bounding box center [33, 307] width 38 height 22
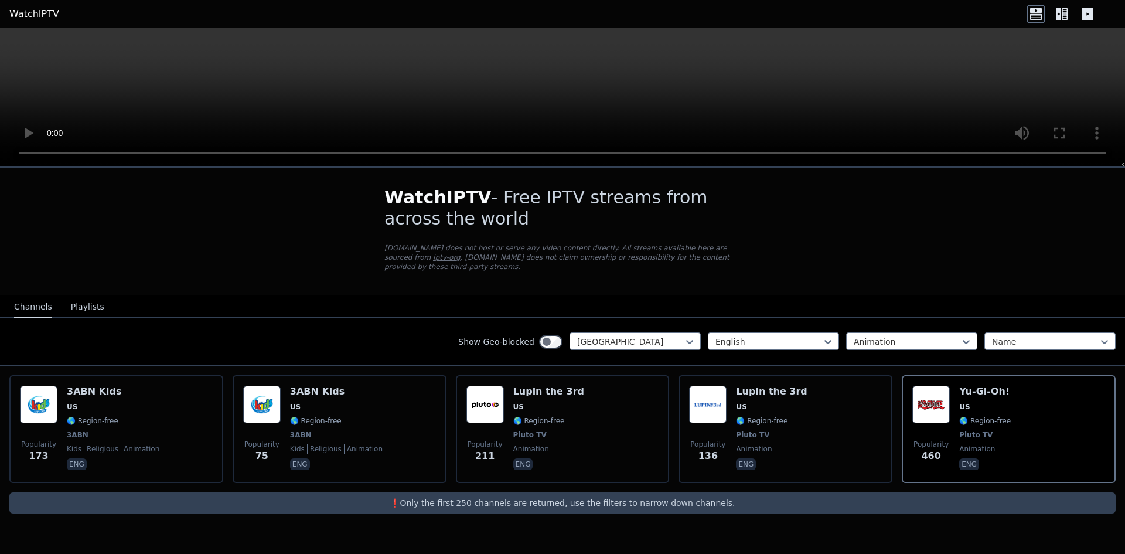
click at [1058, 15] on icon at bounding box center [1058, 14] width 5 height 12
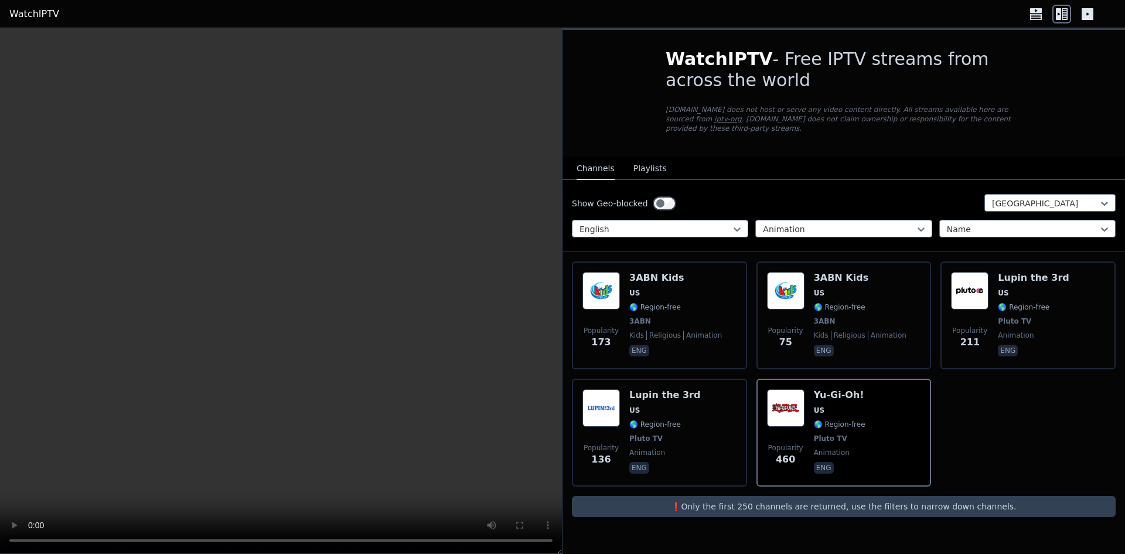
click at [1080, 16] on icon at bounding box center [1088, 14] width 19 height 19
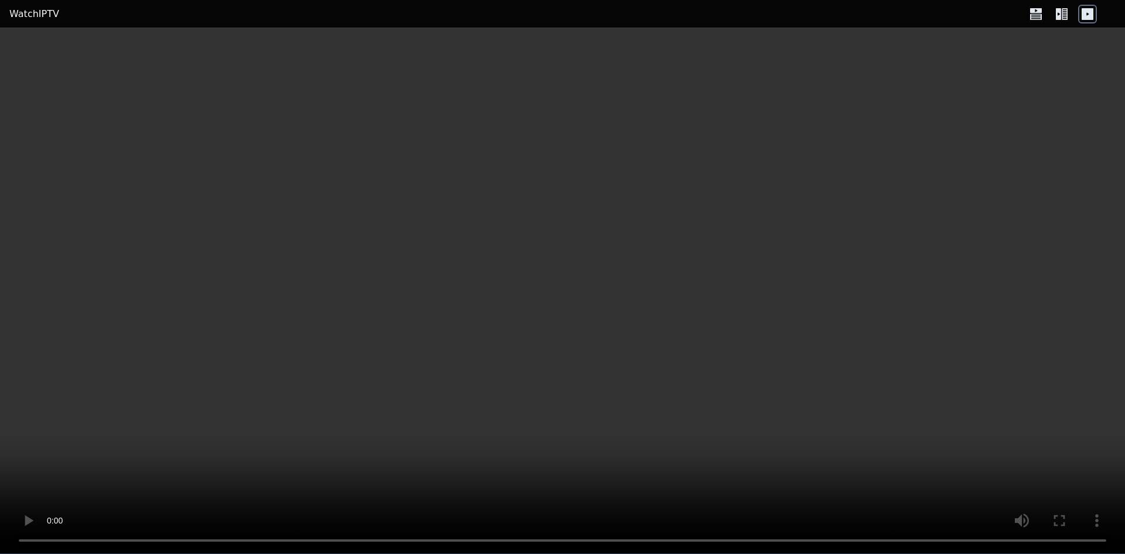
click at [1057, 15] on icon at bounding box center [1058, 14] width 5 height 12
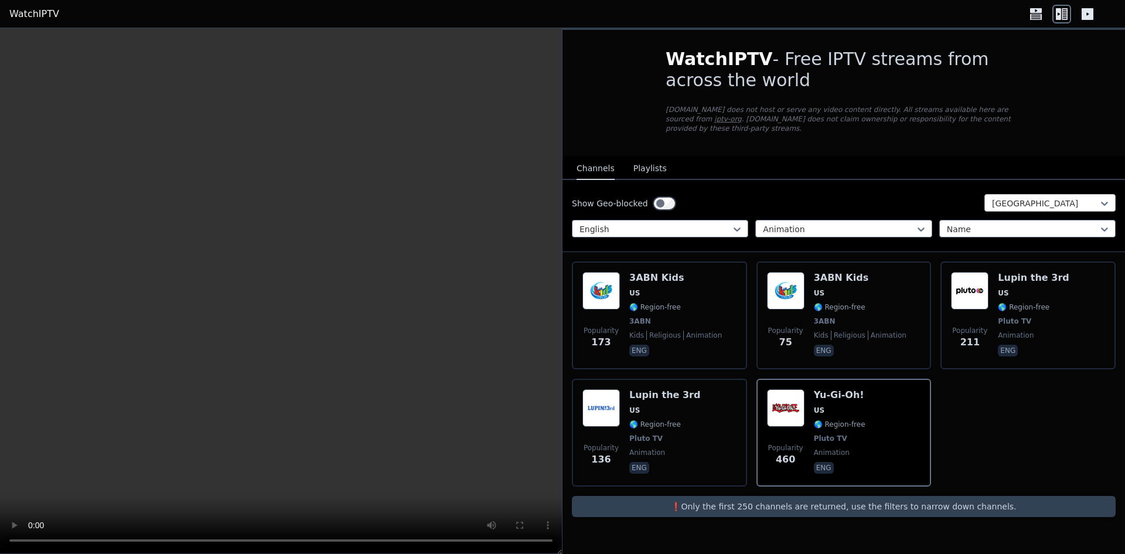
click at [1032, 198] on div at bounding box center [1045, 204] width 107 height 12
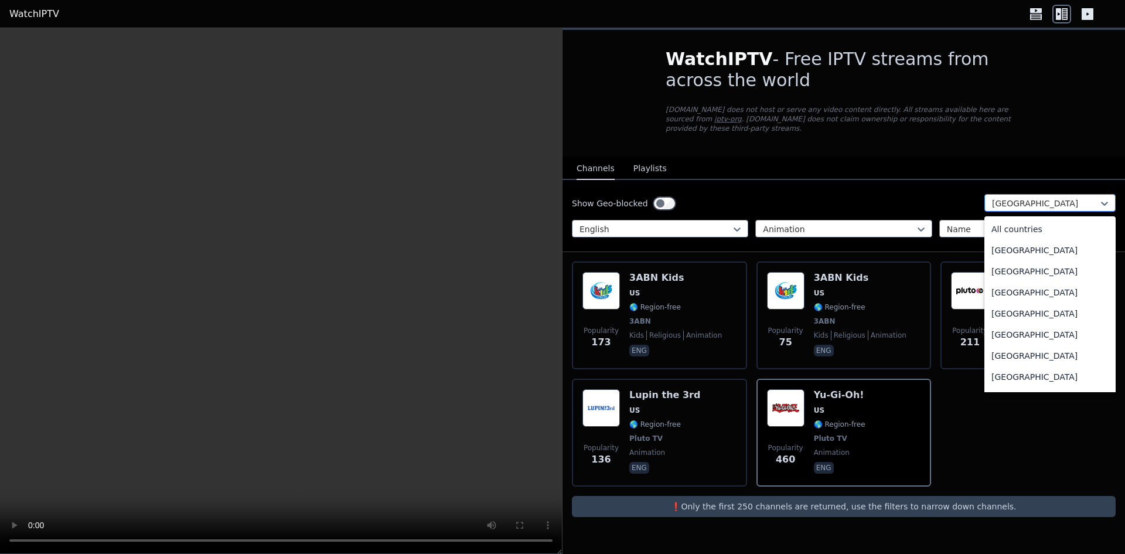
scroll to position [4002, 0]
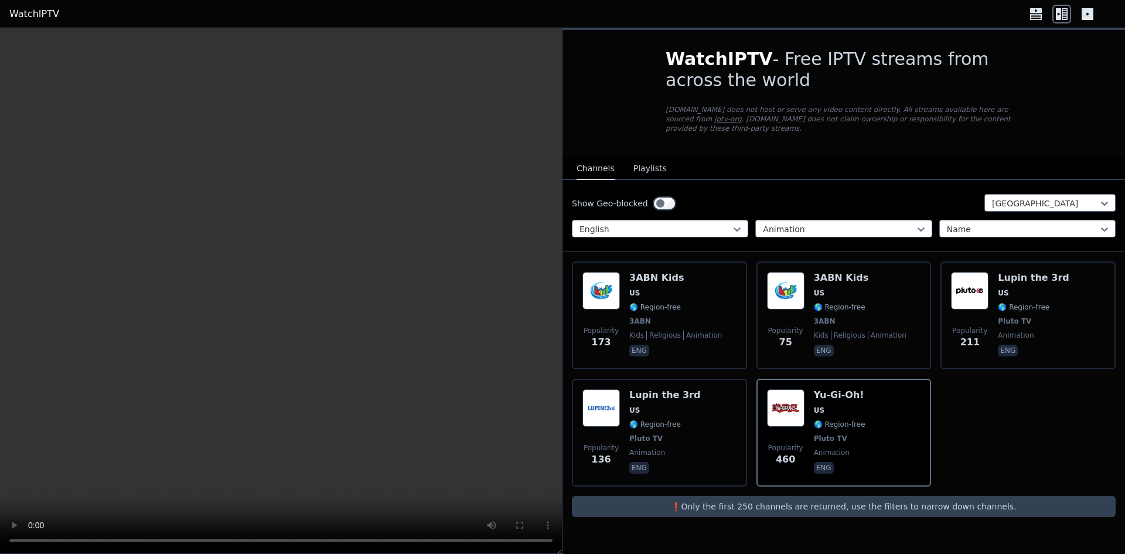
click at [893, 182] on div "Show Geo-blocked United States English Animation Name" at bounding box center [844, 216] width 563 height 72
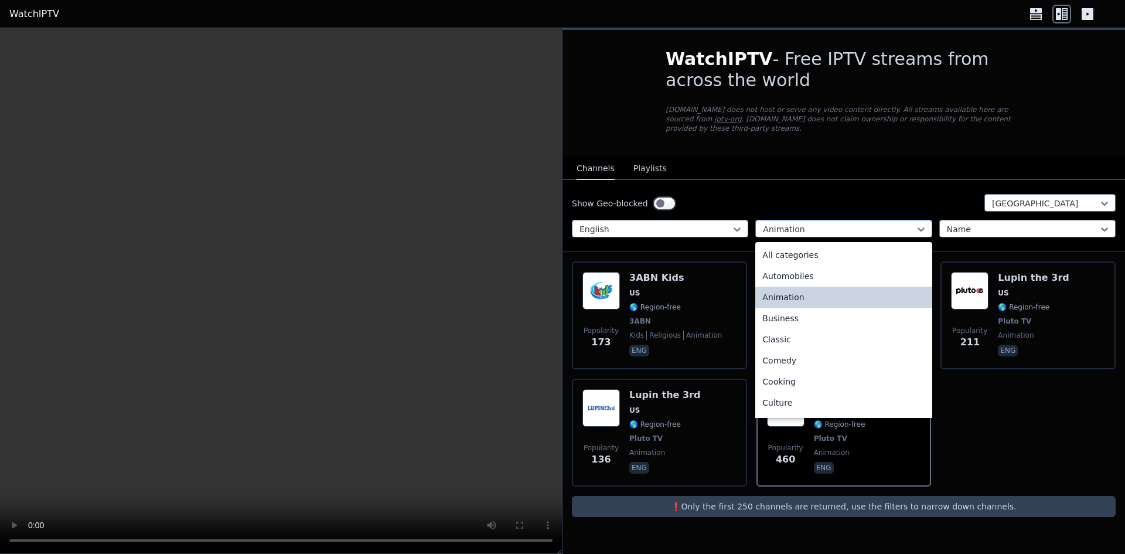
click at [865, 223] on div at bounding box center [839, 229] width 152 height 12
drag, startPoint x: 825, startPoint y: 321, endPoint x: 825, endPoint y: 313, distance: 8.2
click at [825, 313] on div "All categories Automobiles Animation Business Classic Comedy Cooking Culture Do…" at bounding box center [844, 330] width 176 height 176
click at [825, 313] on div "Business" at bounding box center [844, 318] width 176 height 21
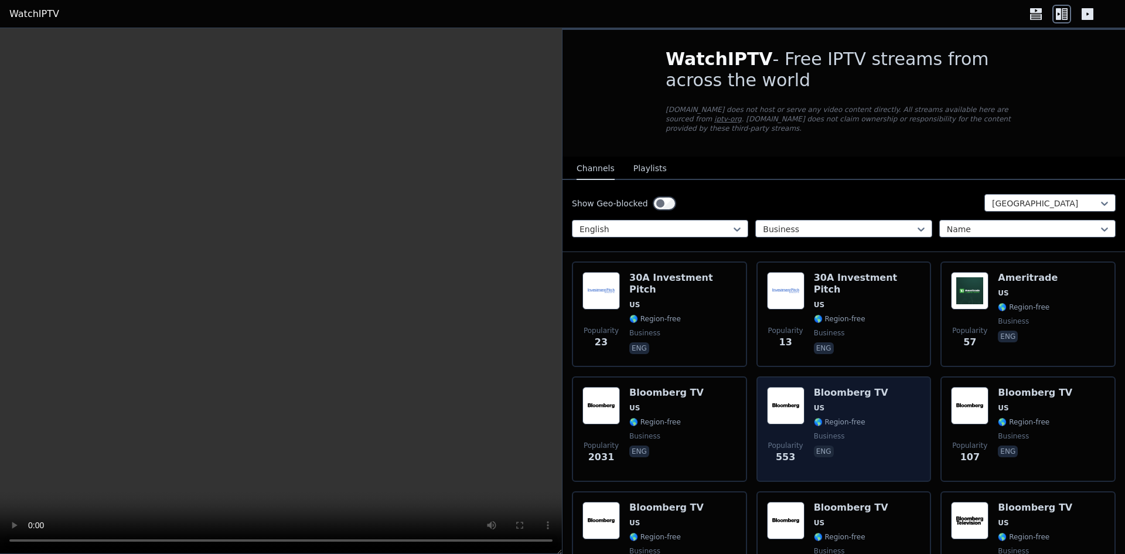
click at [826, 403] on span "US" at bounding box center [851, 407] width 74 height 9
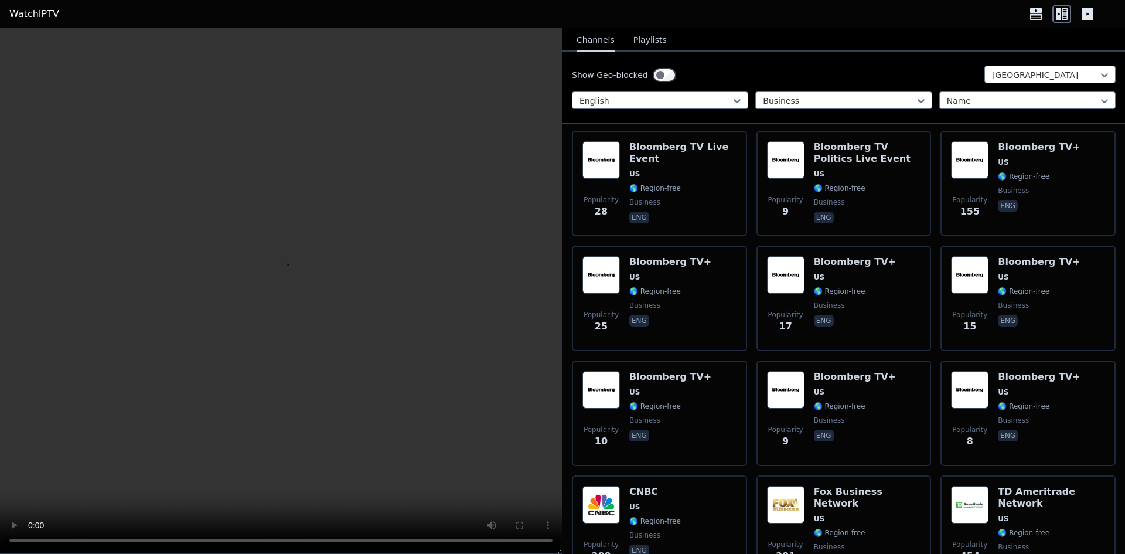
scroll to position [608, 0]
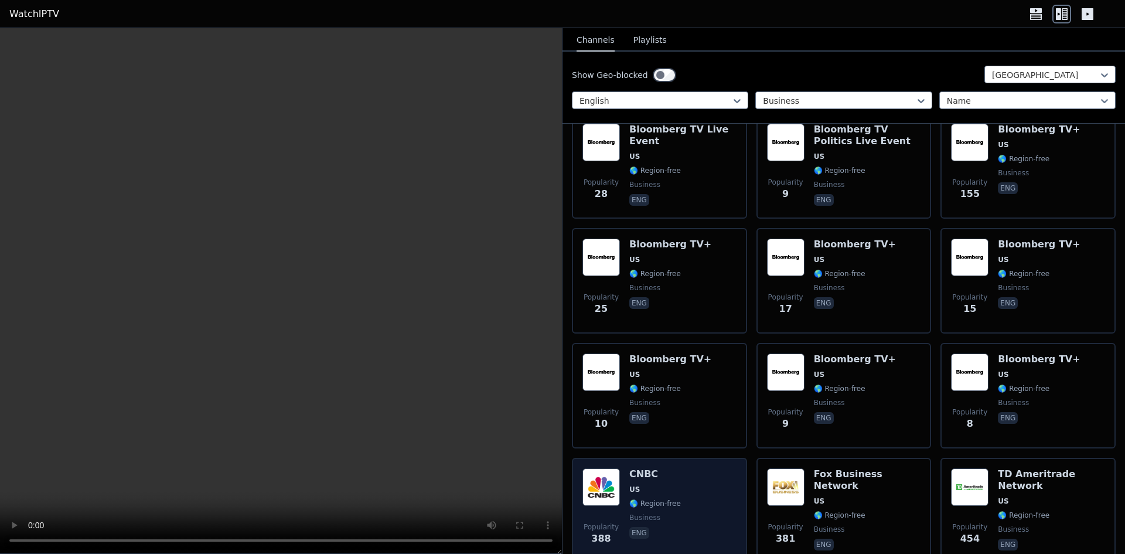
click at [642, 468] on h6 "CNBC" at bounding box center [656, 474] width 52 height 12
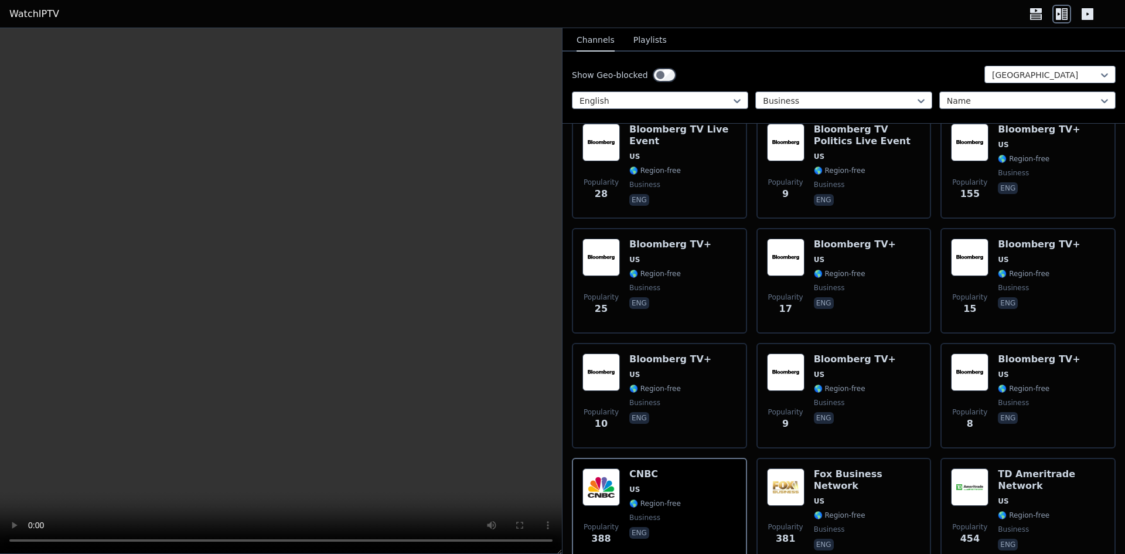
click at [525, 473] on video at bounding box center [281, 291] width 562 height 526
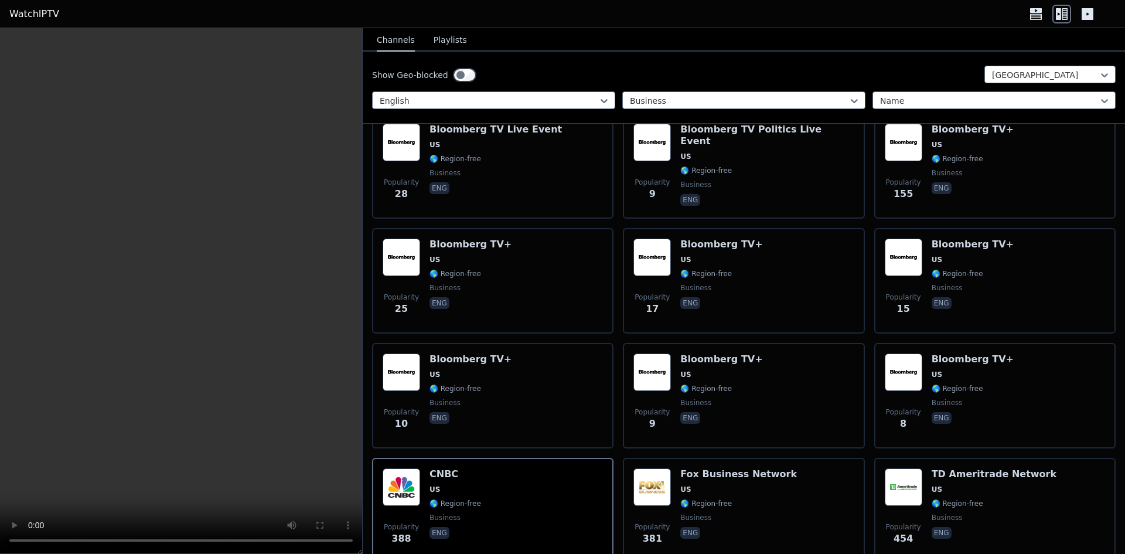
drag, startPoint x: 559, startPoint y: 550, endPoint x: 360, endPoint y: 464, distance: 216.6
click at [360, 464] on div at bounding box center [181, 291] width 363 height 526
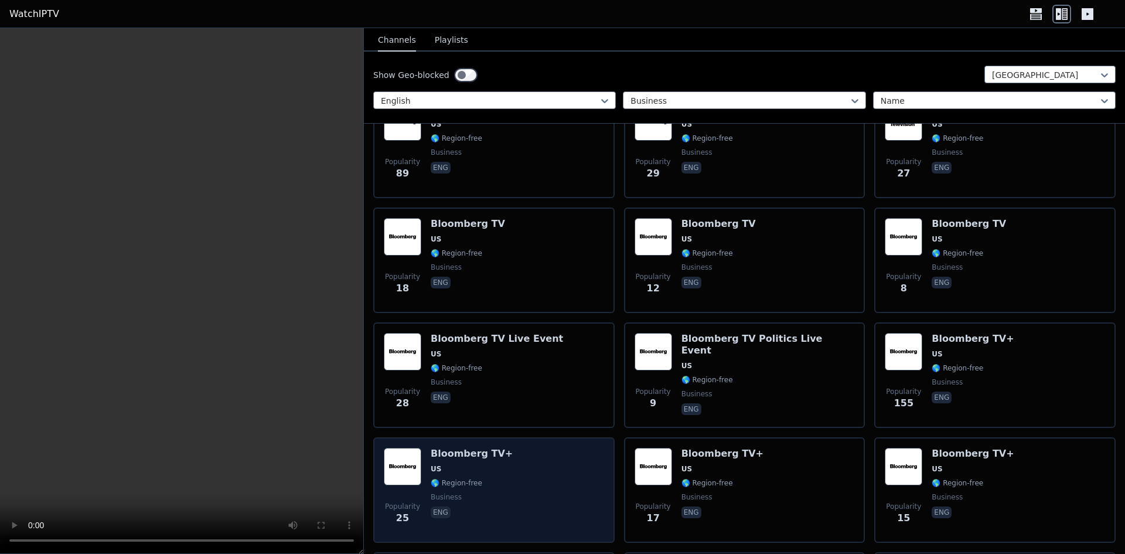
scroll to position [396, 0]
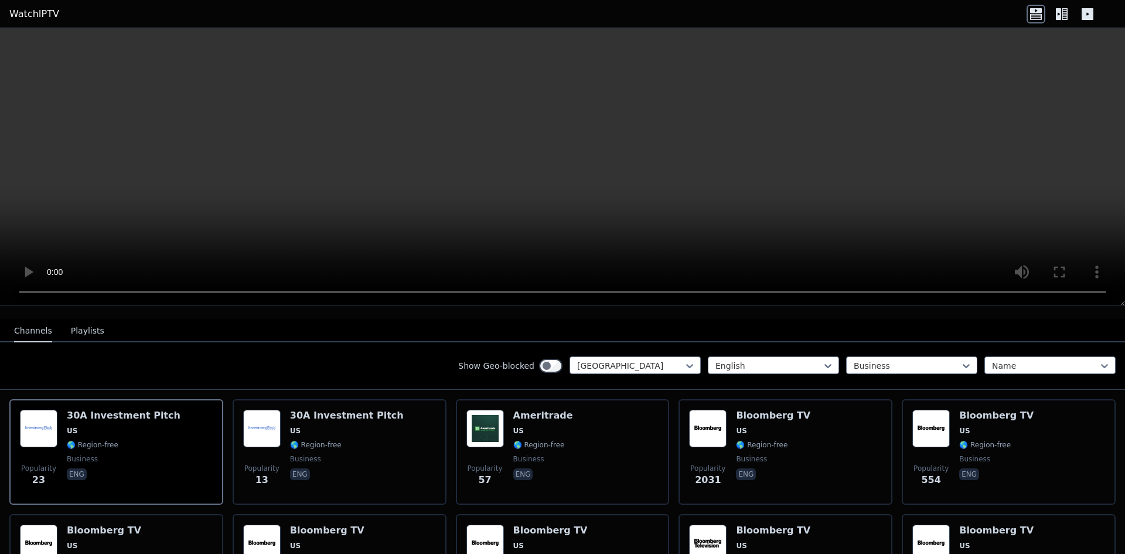
scroll to position [106, 0]
